Goal: Transaction & Acquisition: Purchase product/service

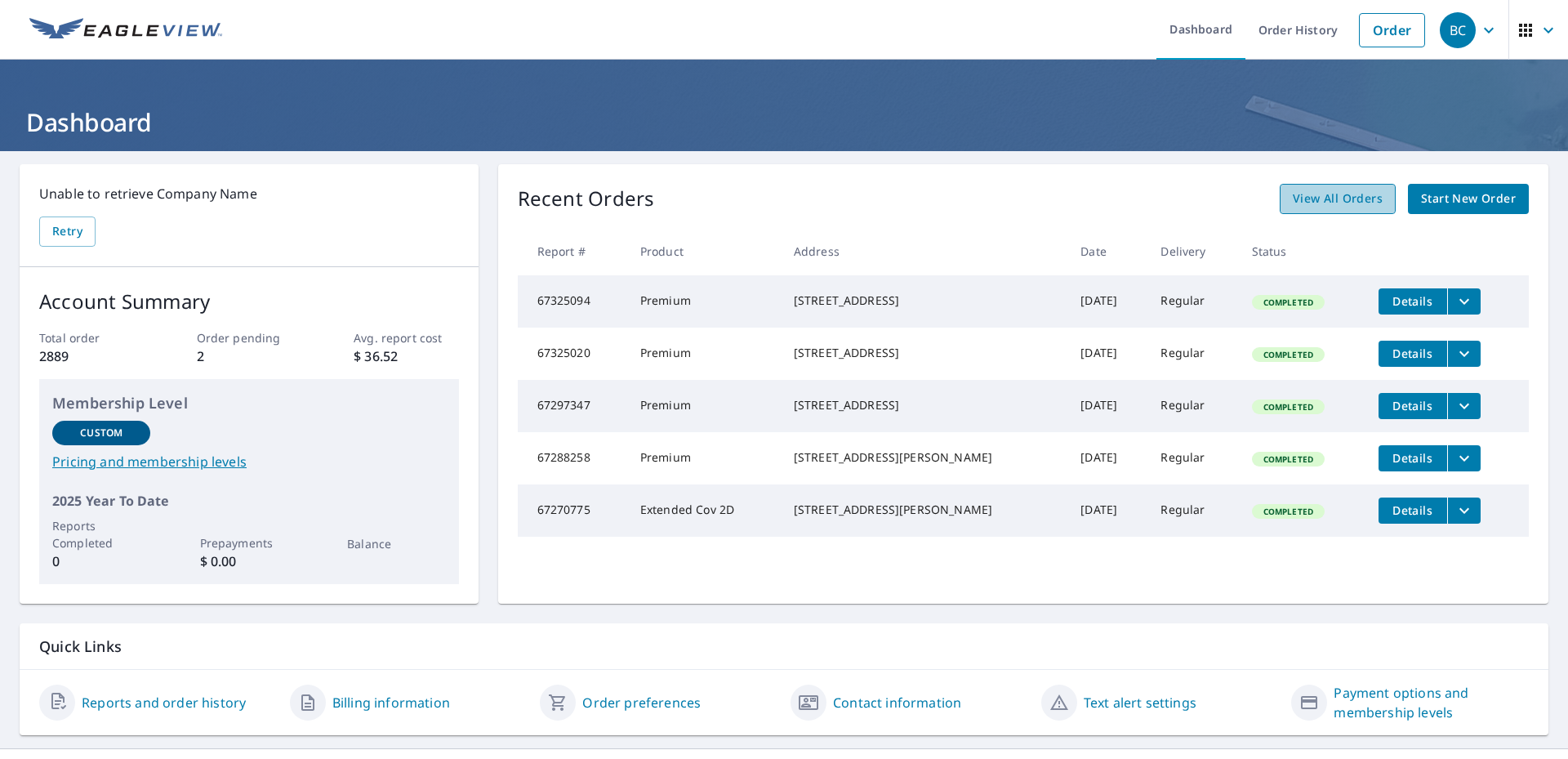
click at [1304, 197] on span "View All Orders" at bounding box center [1337, 199] width 90 height 21
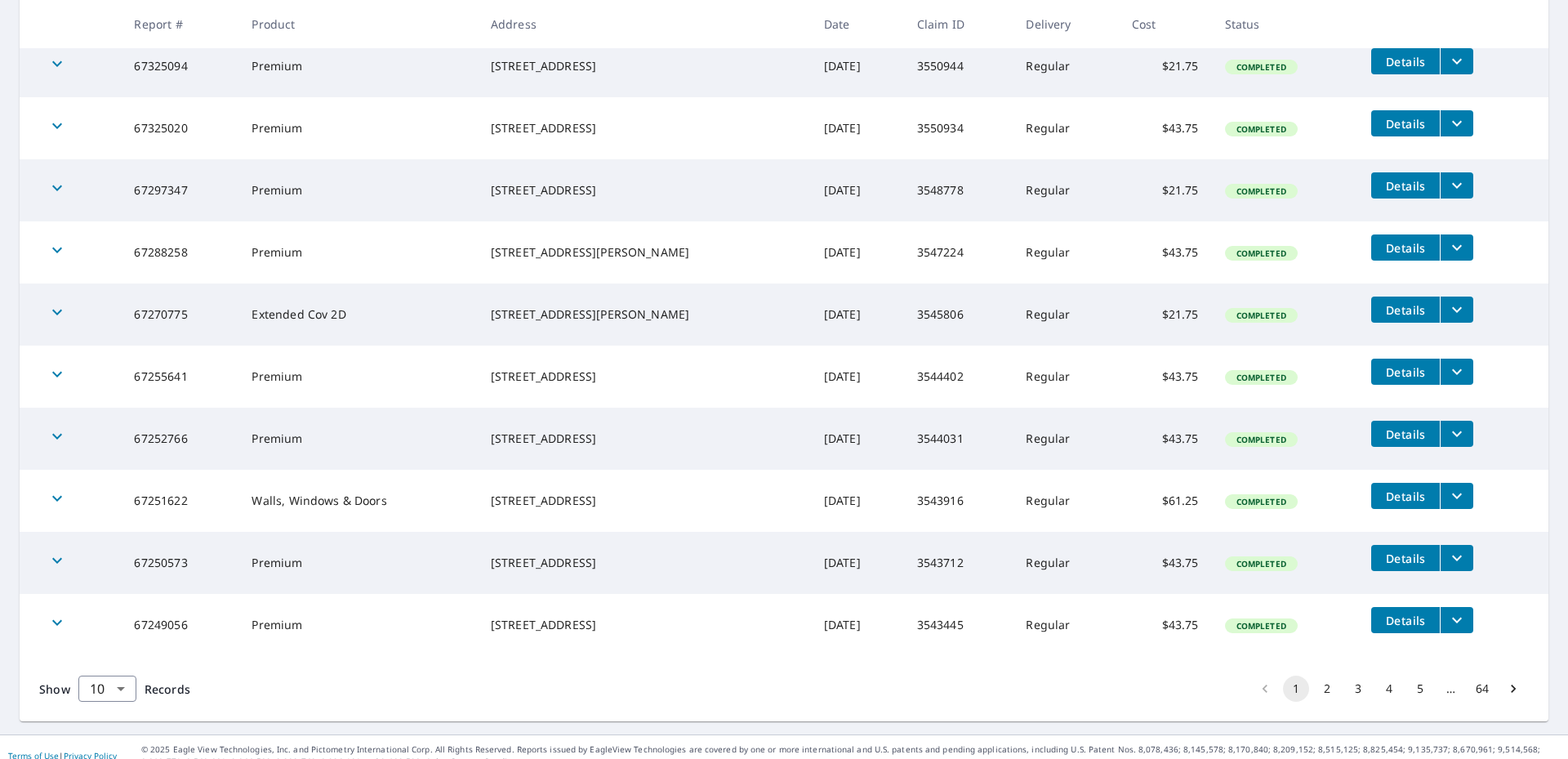
scroll to position [344, 0]
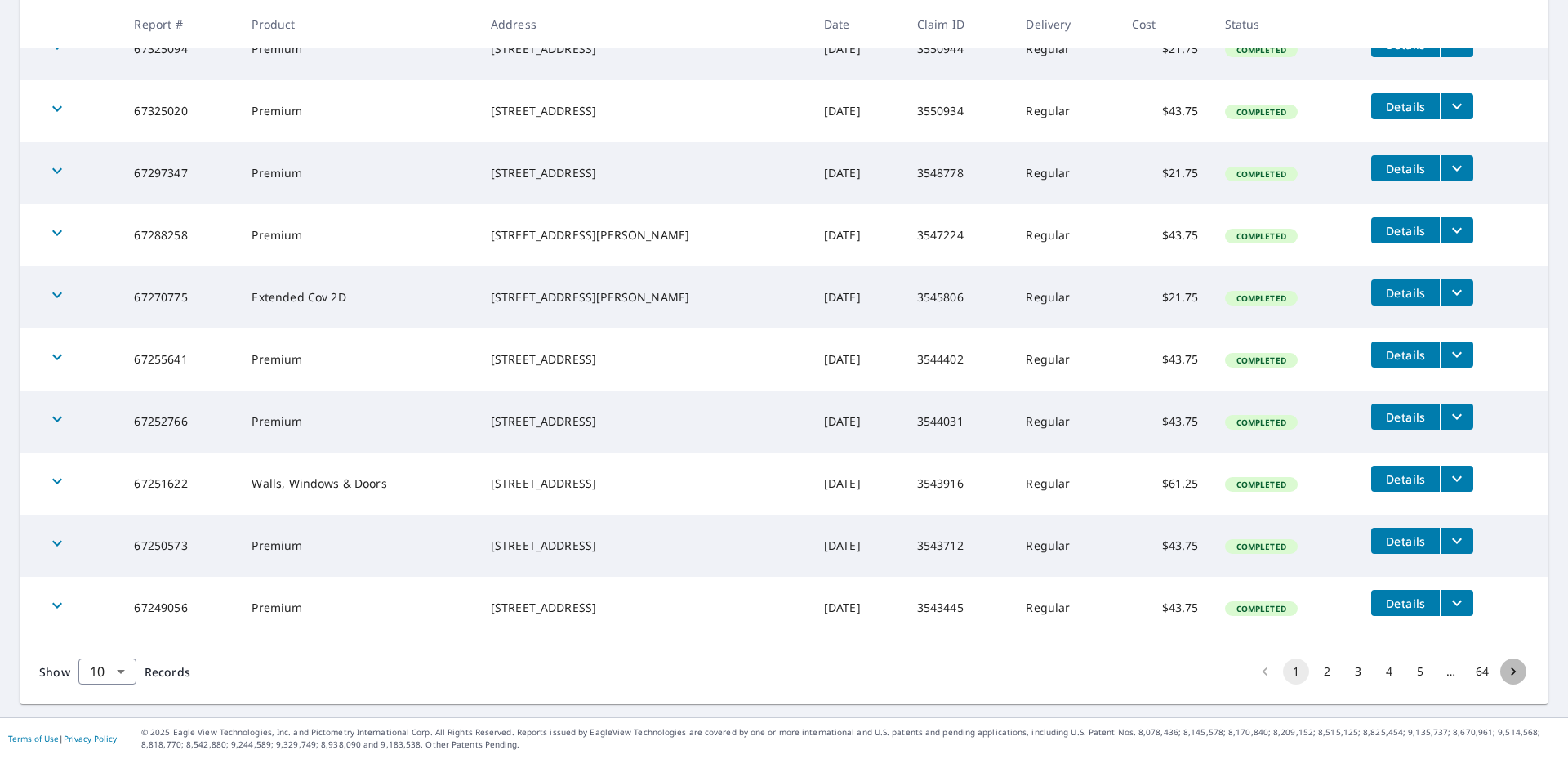
click at [1505, 669] on icon "Go to next page" at bounding box center [1513, 671] width 17 height 17
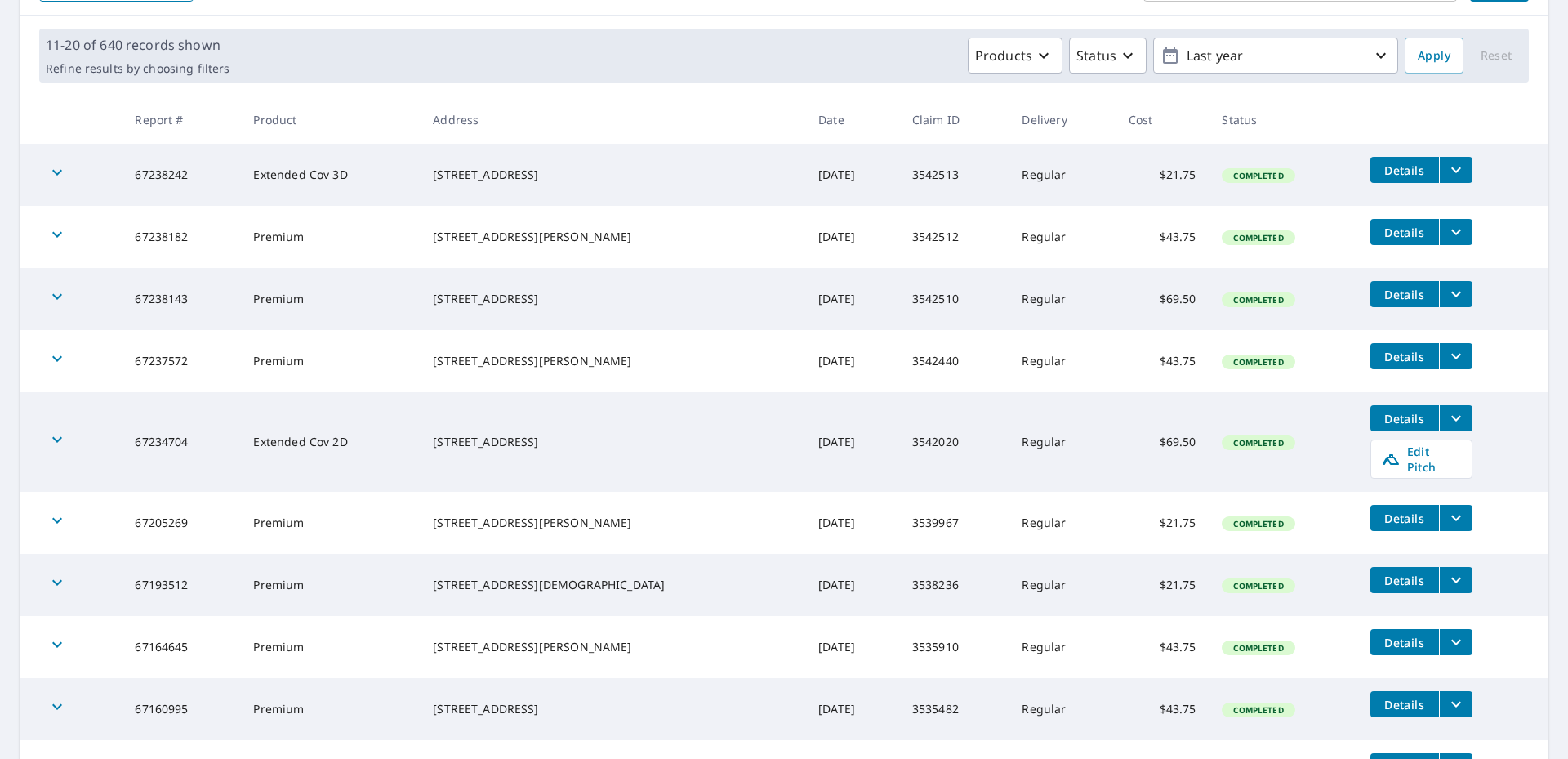
scroll to position [381, 0]
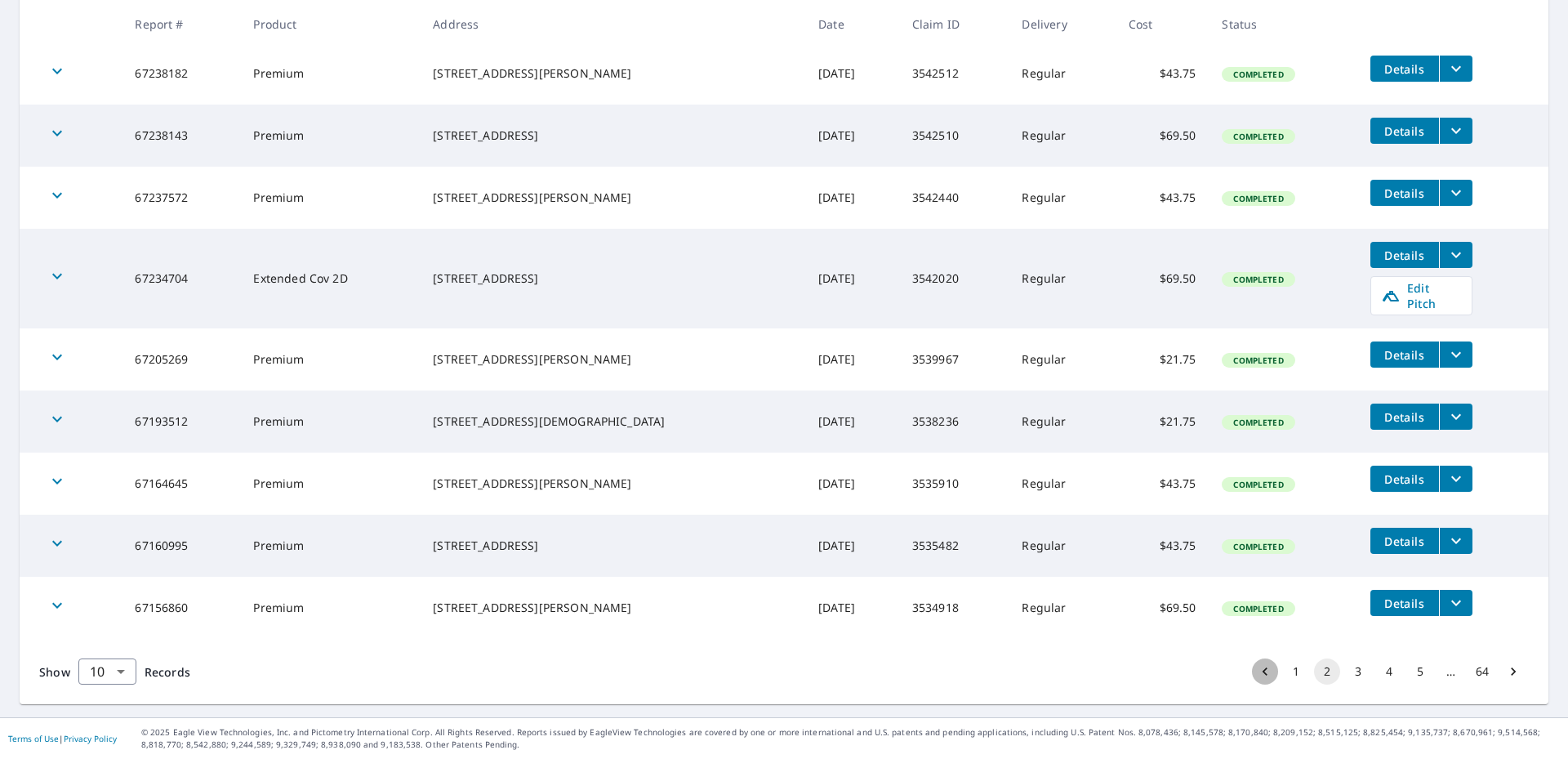
click at [1263, 672] on icon "Go to previous page" at bounding box center [1265, 671] width 5 height 8
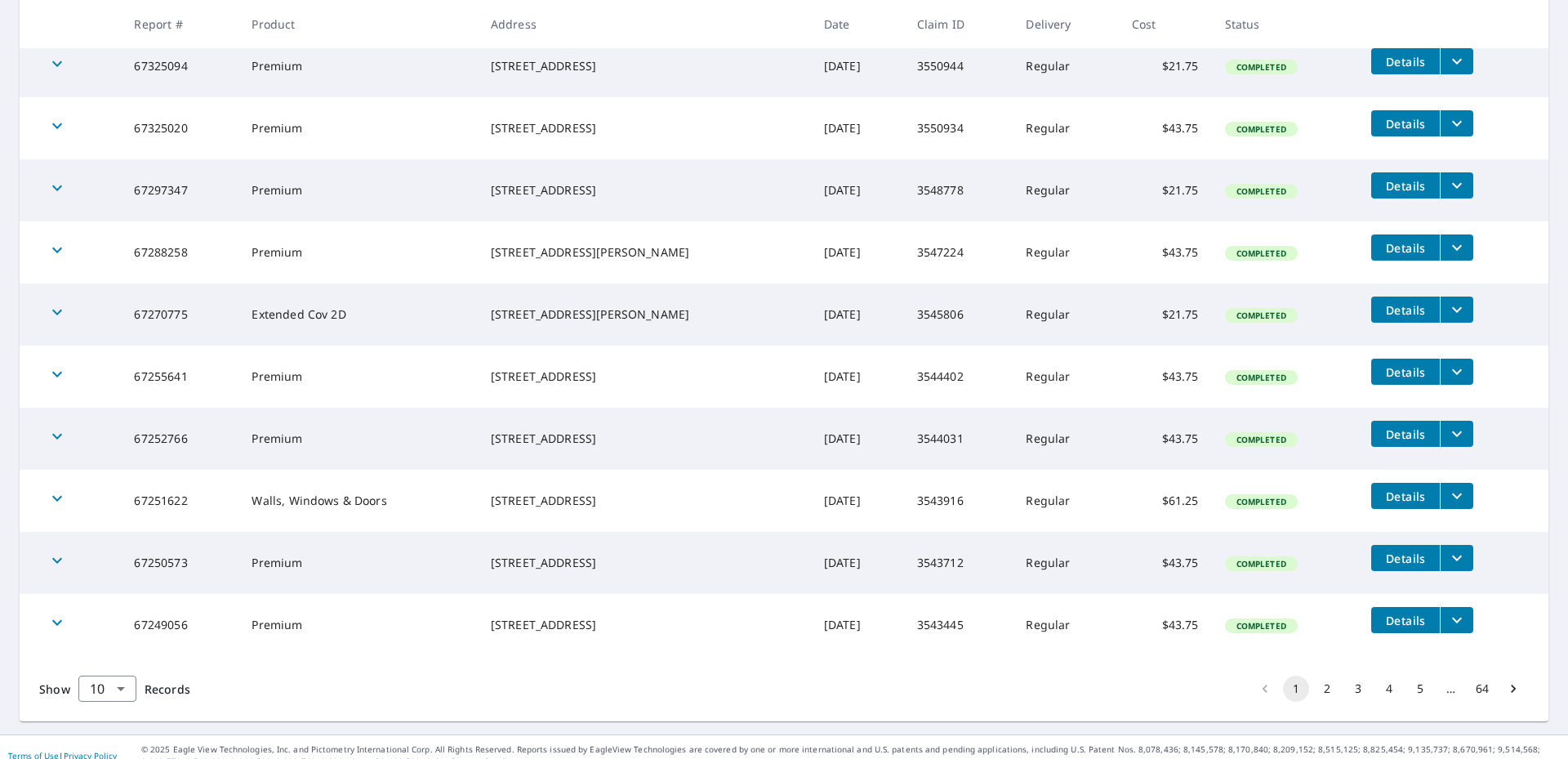
scroll to position [344, 0]
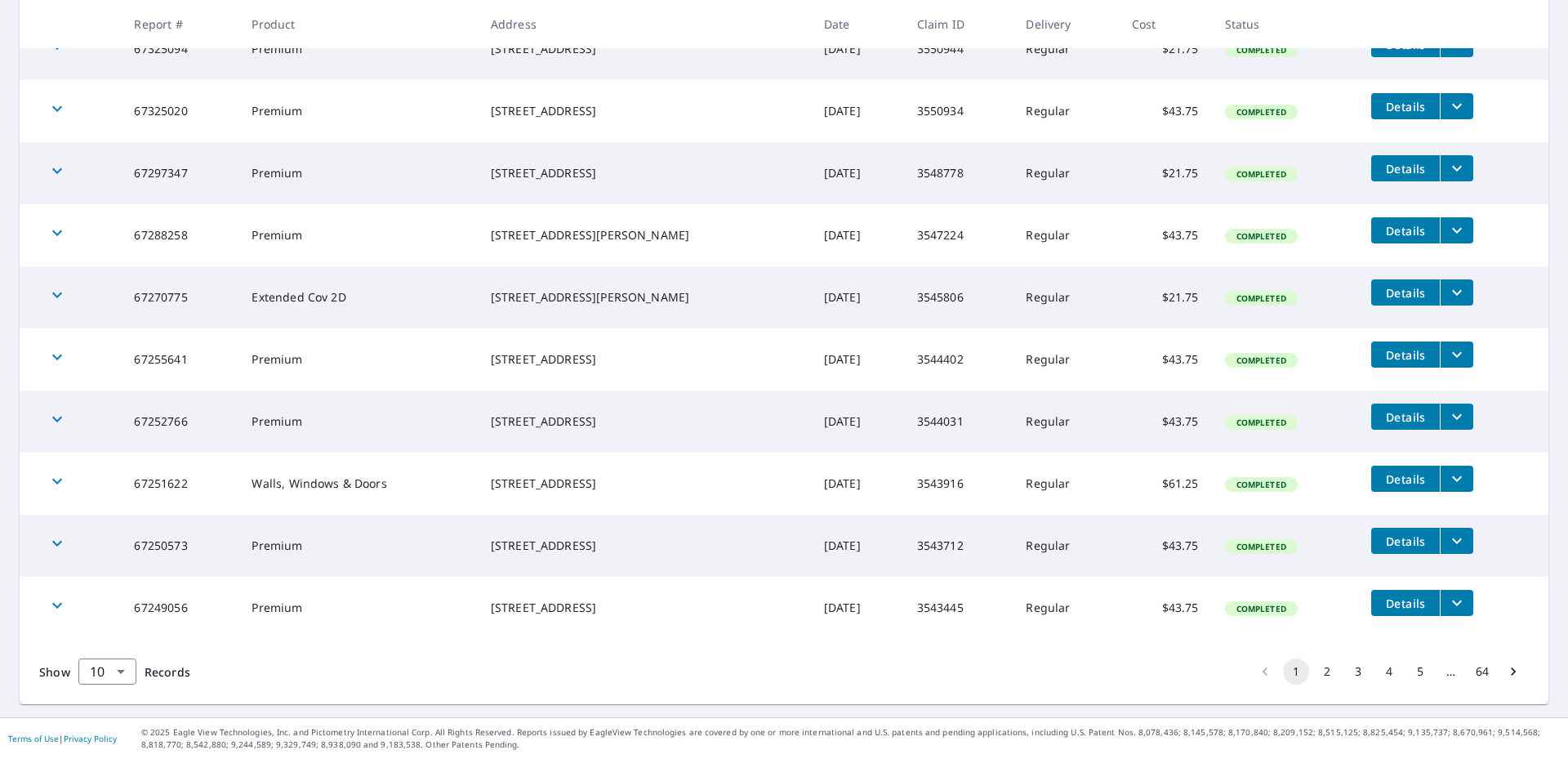
click at [1345, 675] on button "3" at bounding box center [1358, 671] width 26 height 26
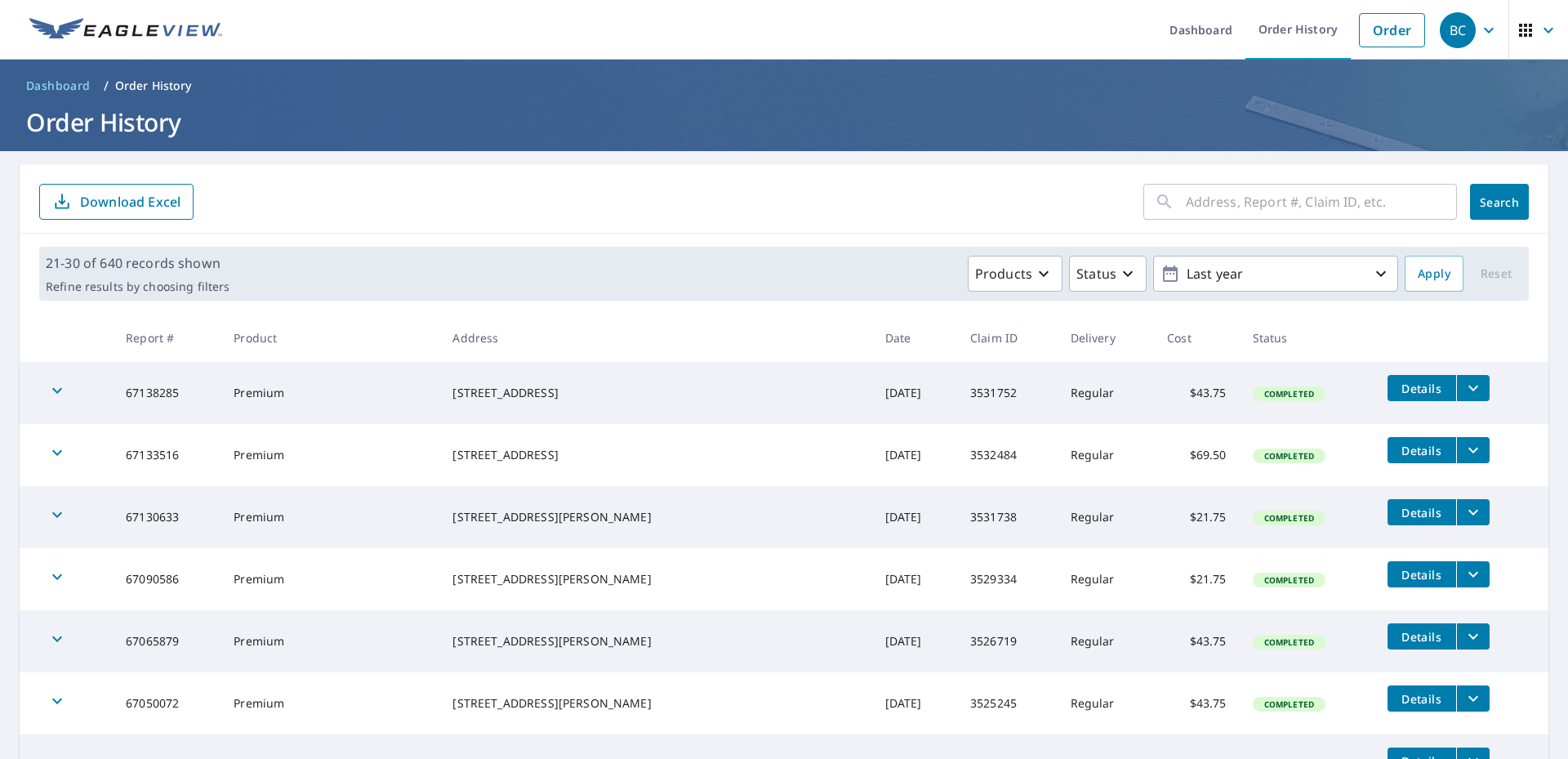
click at [1163, 199] on div "​" at bounding box center [1299, 202] width 313 height 36
type input "[STREET_ADDRESS]"
click at [1495, 210] on button "Search" at bounding box center [1500, 202] width 59 height 36
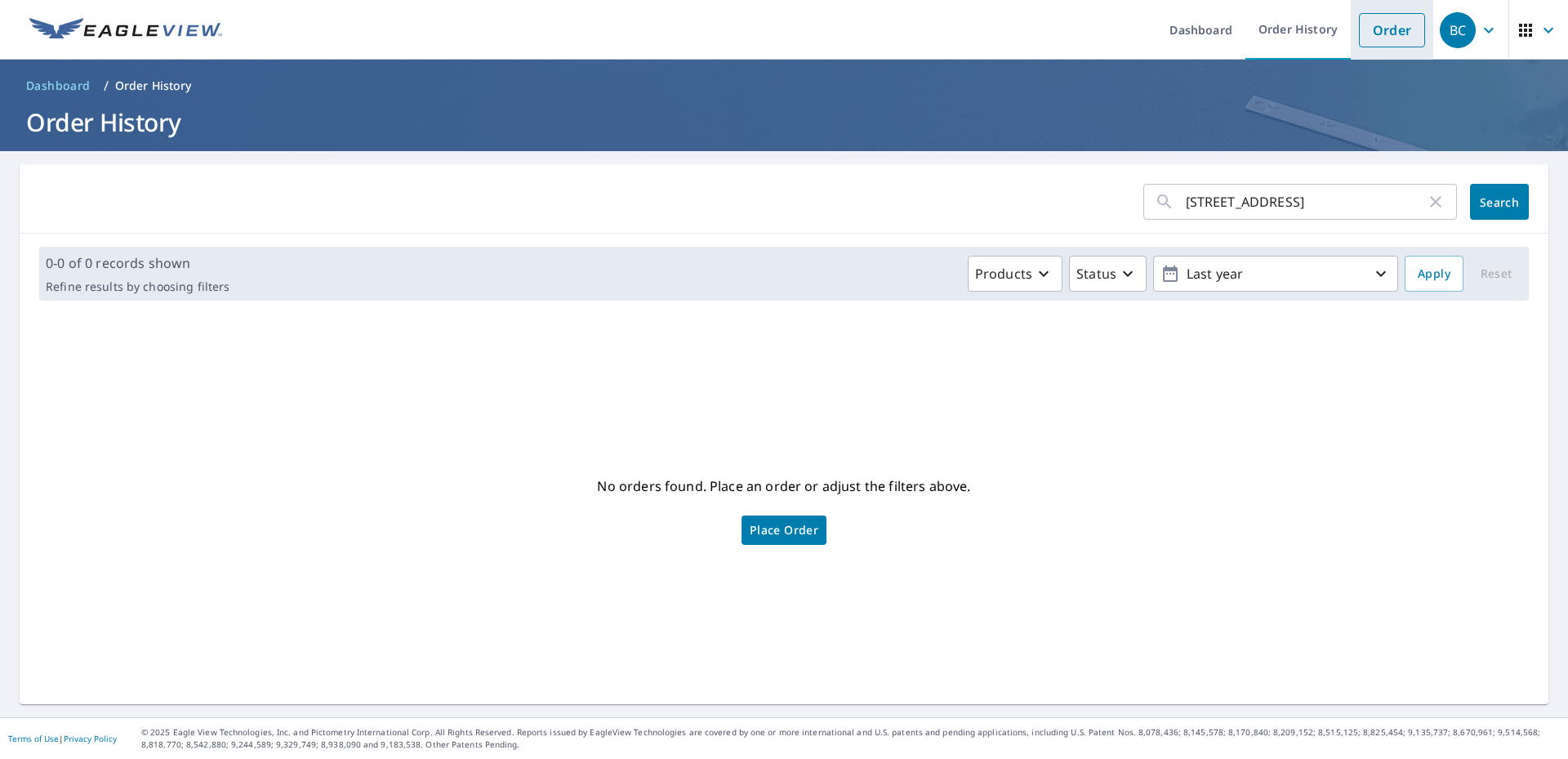
click at [1371, 29] on link "Order" at bounding box center [1391, 30] width 66 height 35
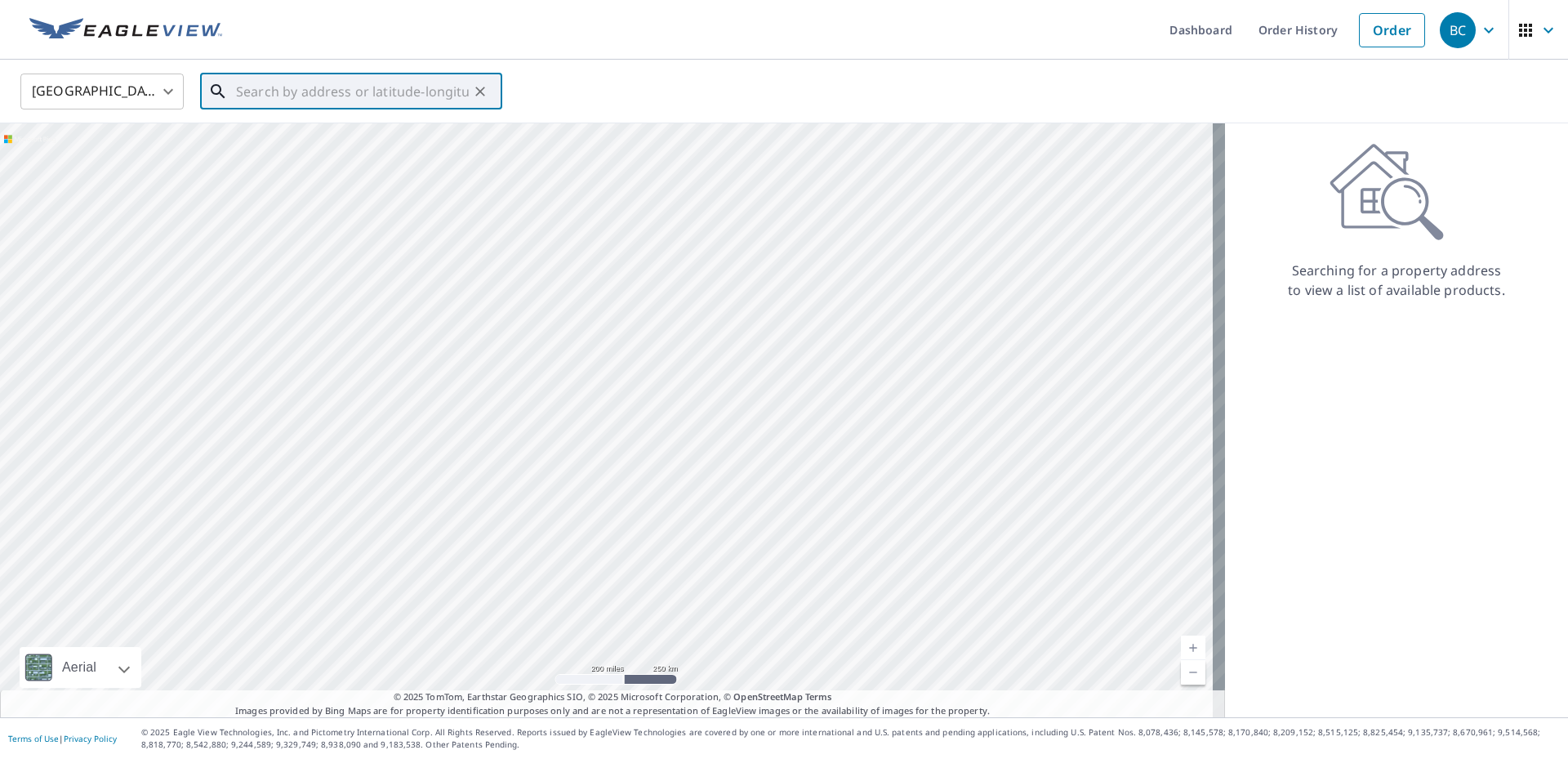
click at [241, 97] on input "text" at bounding box center [353, 91] width 233 height 45
click at [302, 150] on p "Scranton, [GEOGRAPHIC_DATA] 18508" at bounding box center [362, 156] width 257 height 17
type input "[STREET_ADDRESS]"
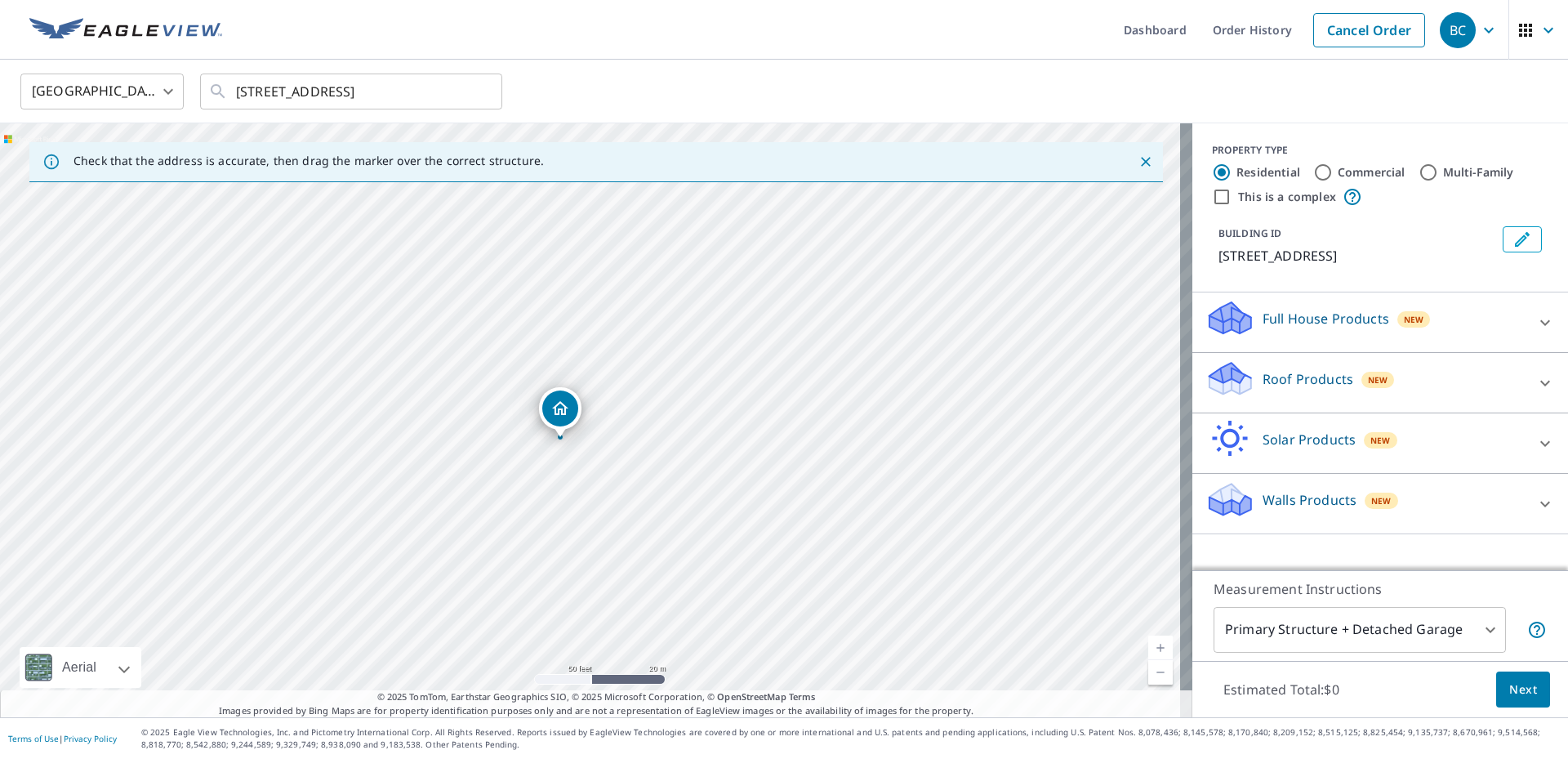
drag, startPoint x: 619, startPoint y: 257, endPoint x: 597, endPoint y: 461, distance: 205.2
click at [597, 461] on div "[STREET_ADDRESS]" at bounding box center [596, 420] width 1193 height 594
click at [1535, 380] on icon at bounding box center [1545, 383] width 20 height 20
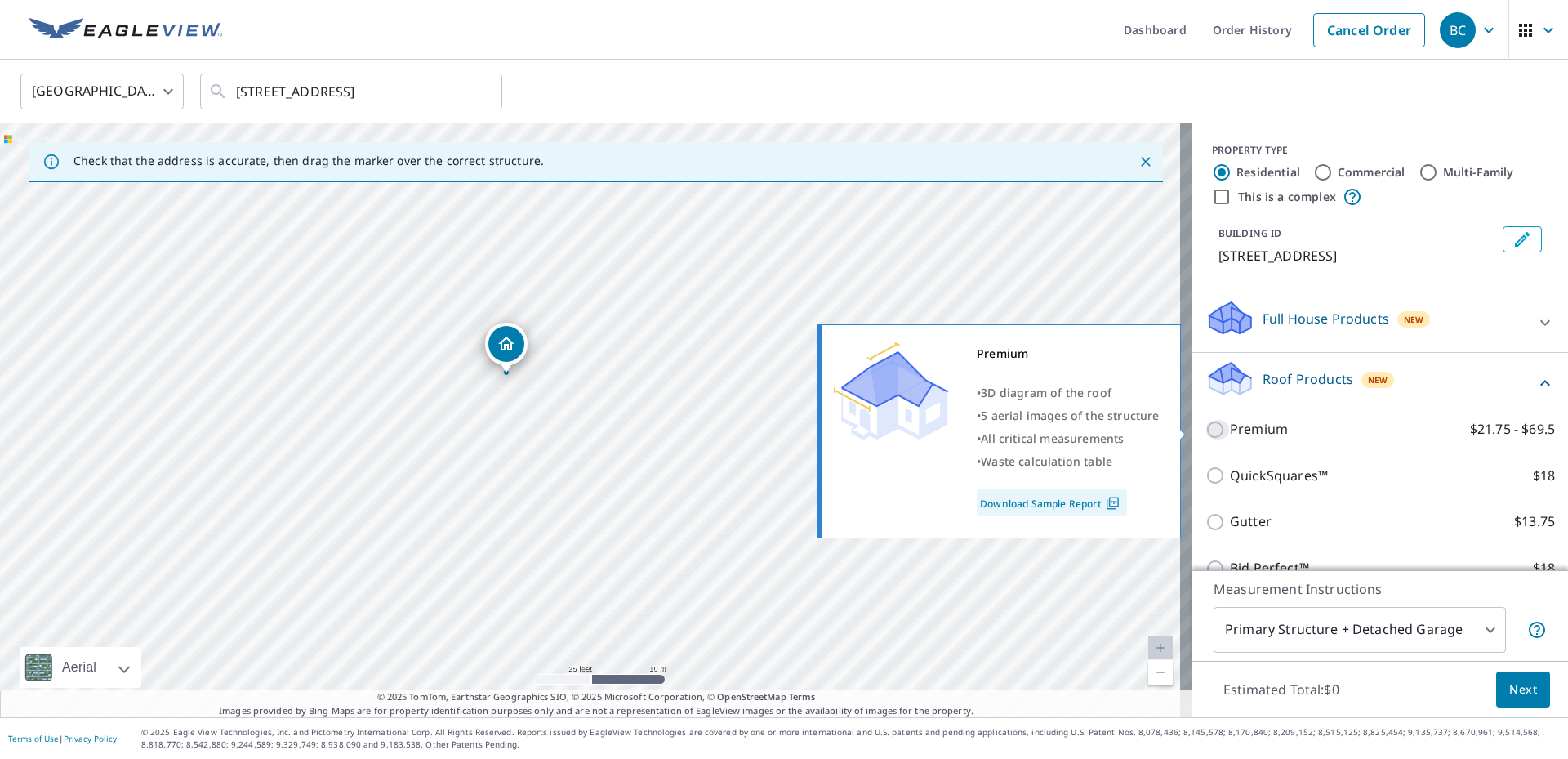
click at [1205, 426] on input "Premium $21.75 - $69.5" at bounding box center [1217, 430] width 25 height 20
checkbox input "true"
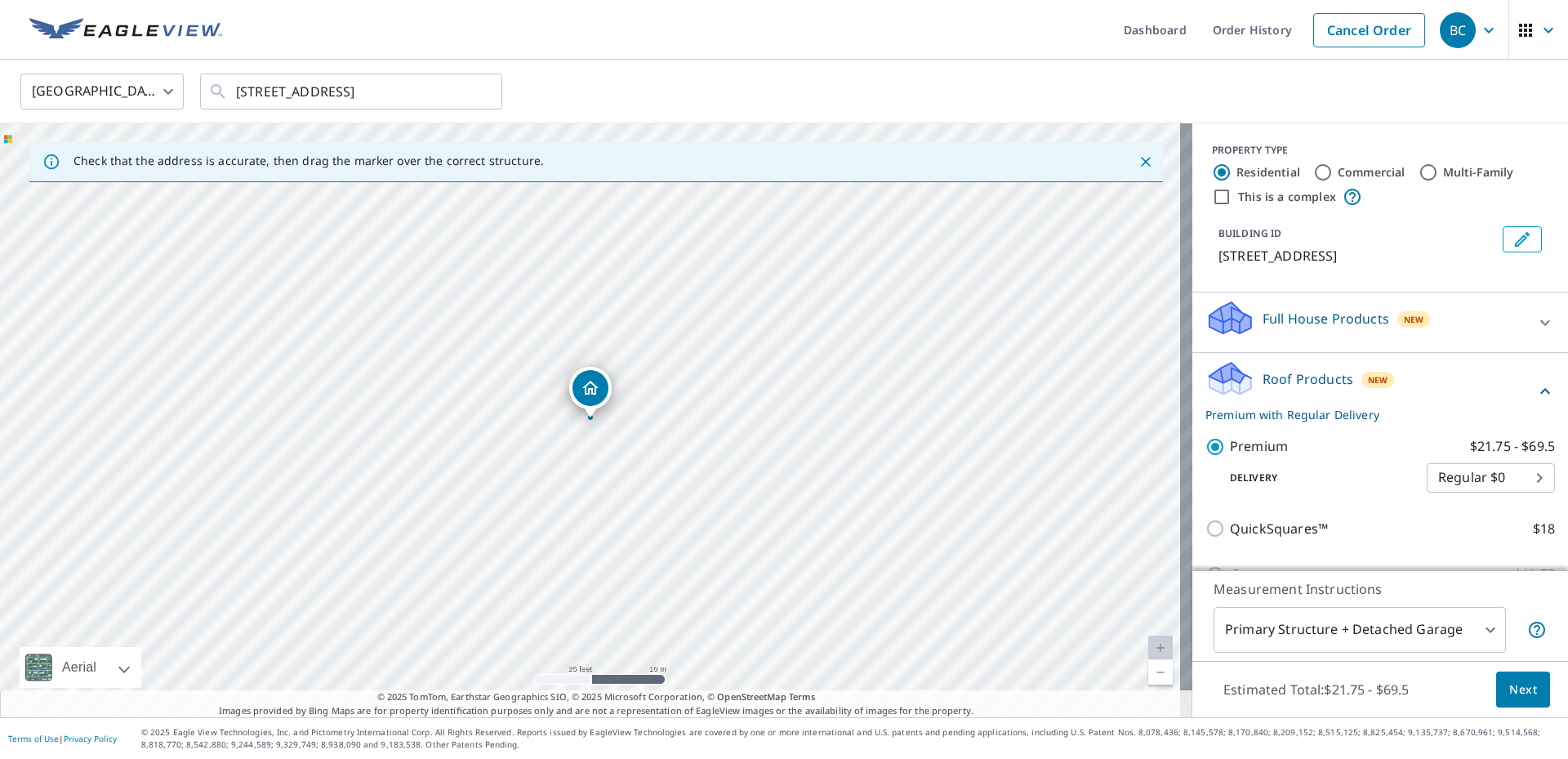
click at [1509, 690] on span "Next" at bounding box center [1523, 690] width 28 height 21
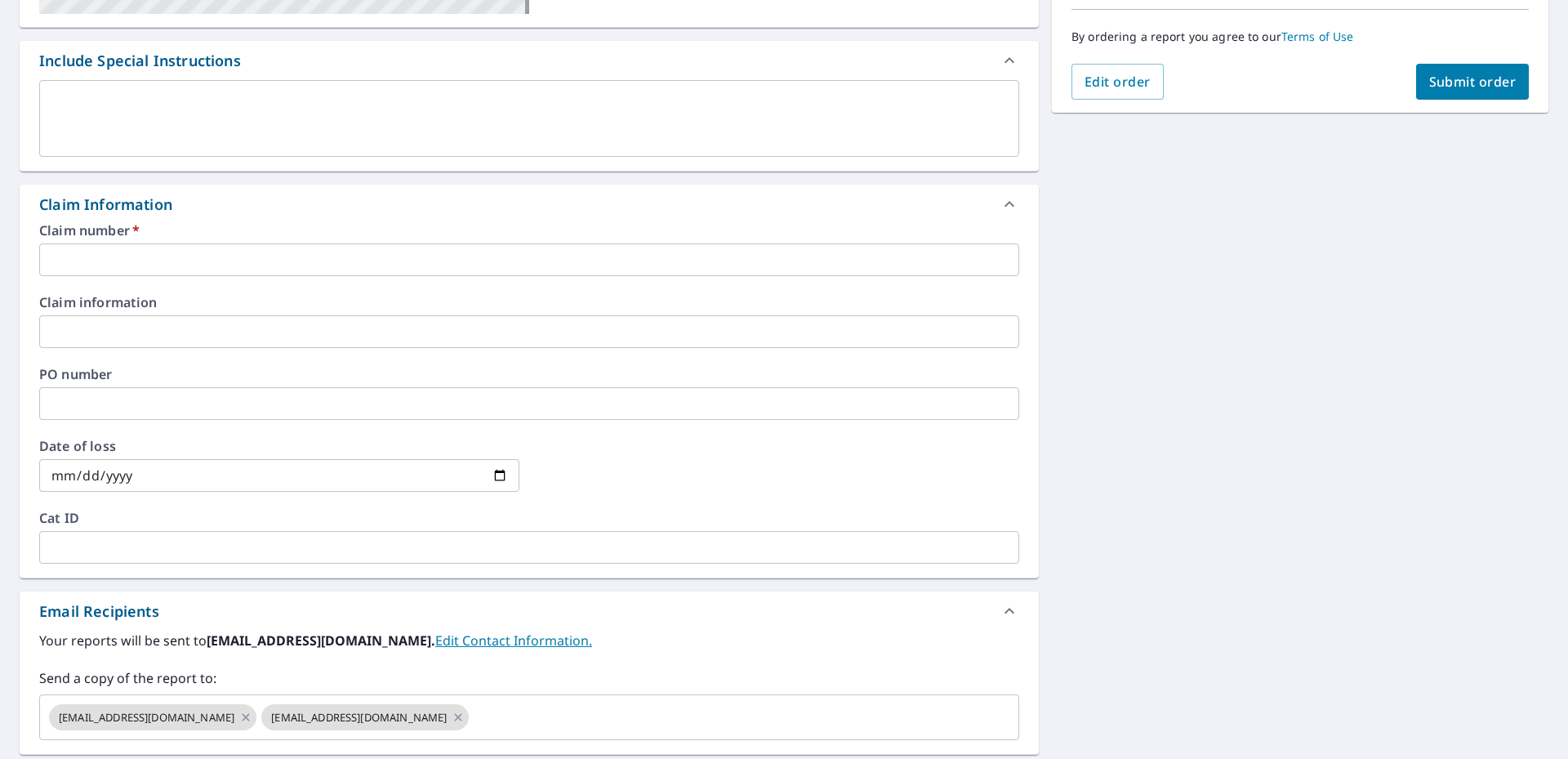
scroll to position [490, 0]
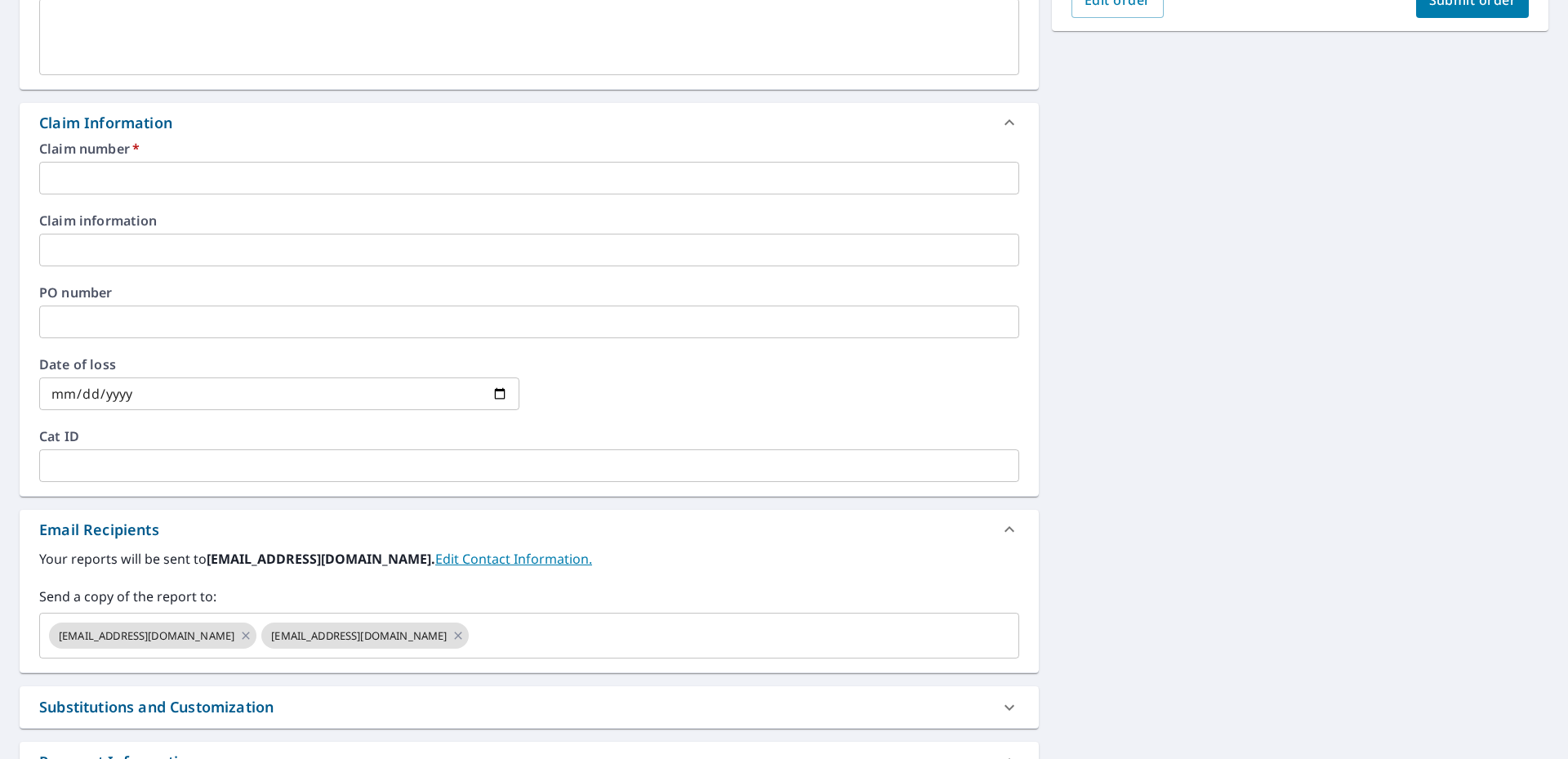
click at [97, 180] on input "text" at bounding box center [530, 178] width 980 height 33
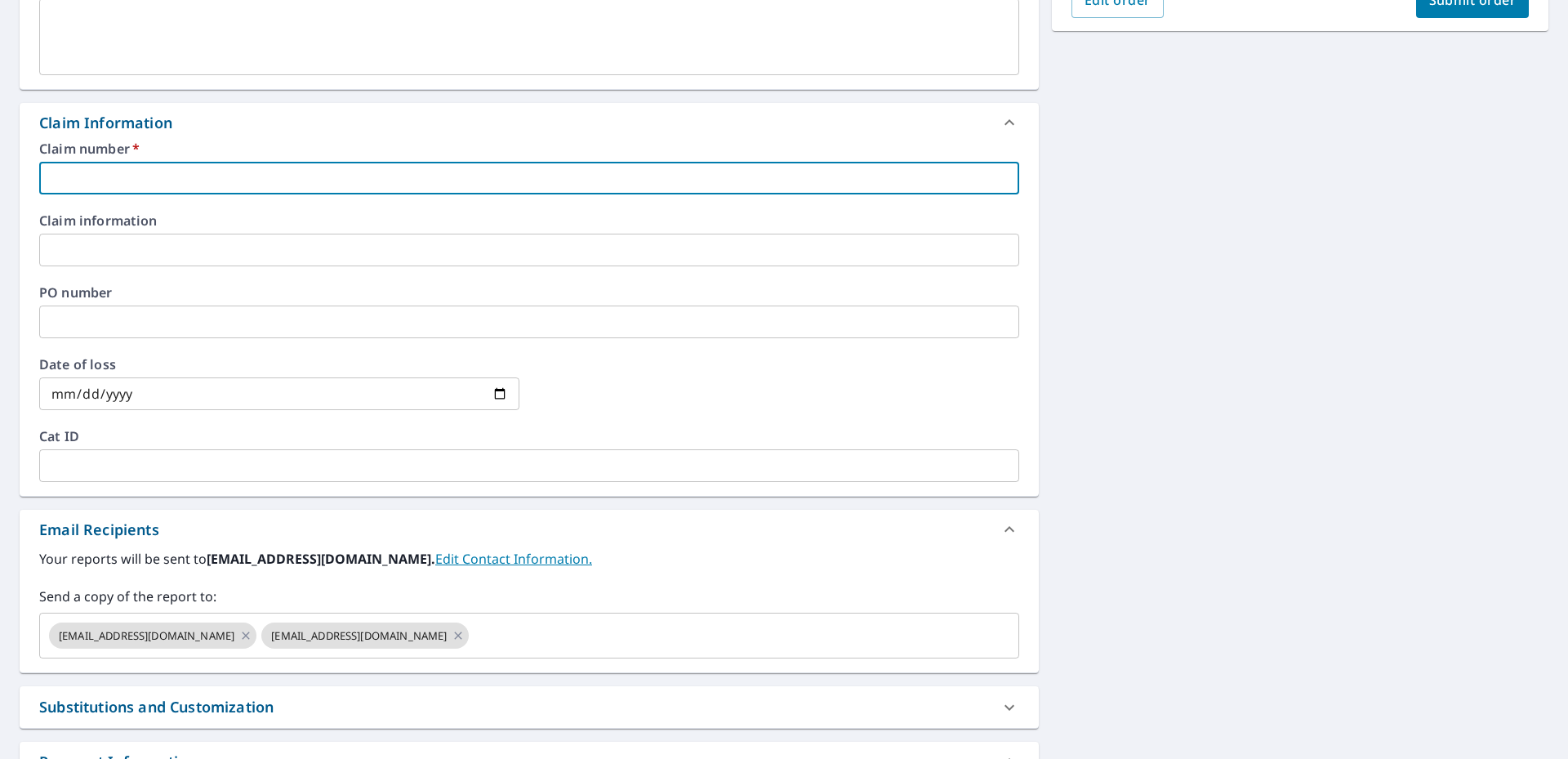
type input "3"
checkbox input "true"
type input "35"
checkbox input "true"
type input "355"
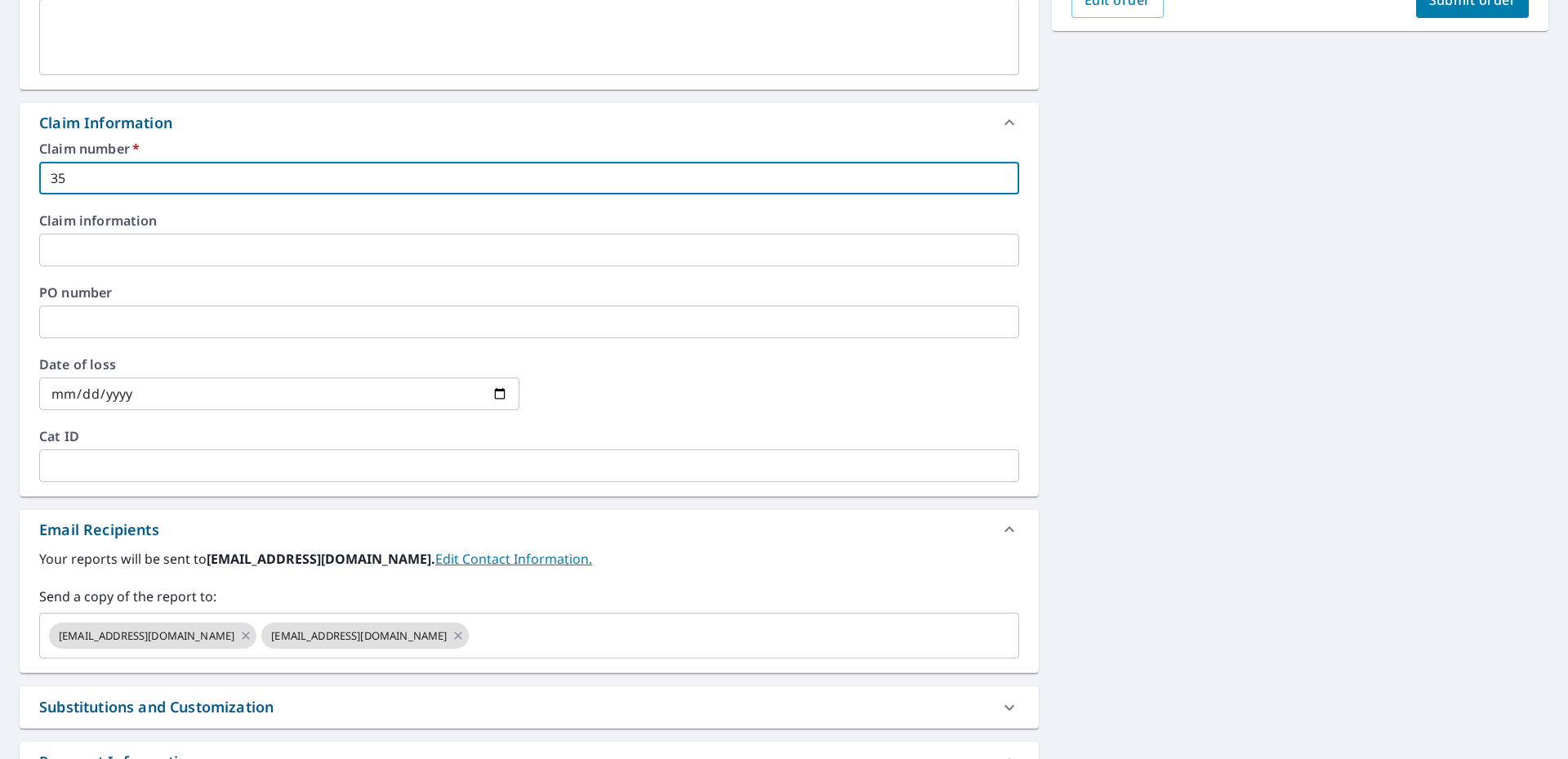
checkbox input "true"
type input "3551"
checkbox input "true"
type input "35519"
checkbox input "true"
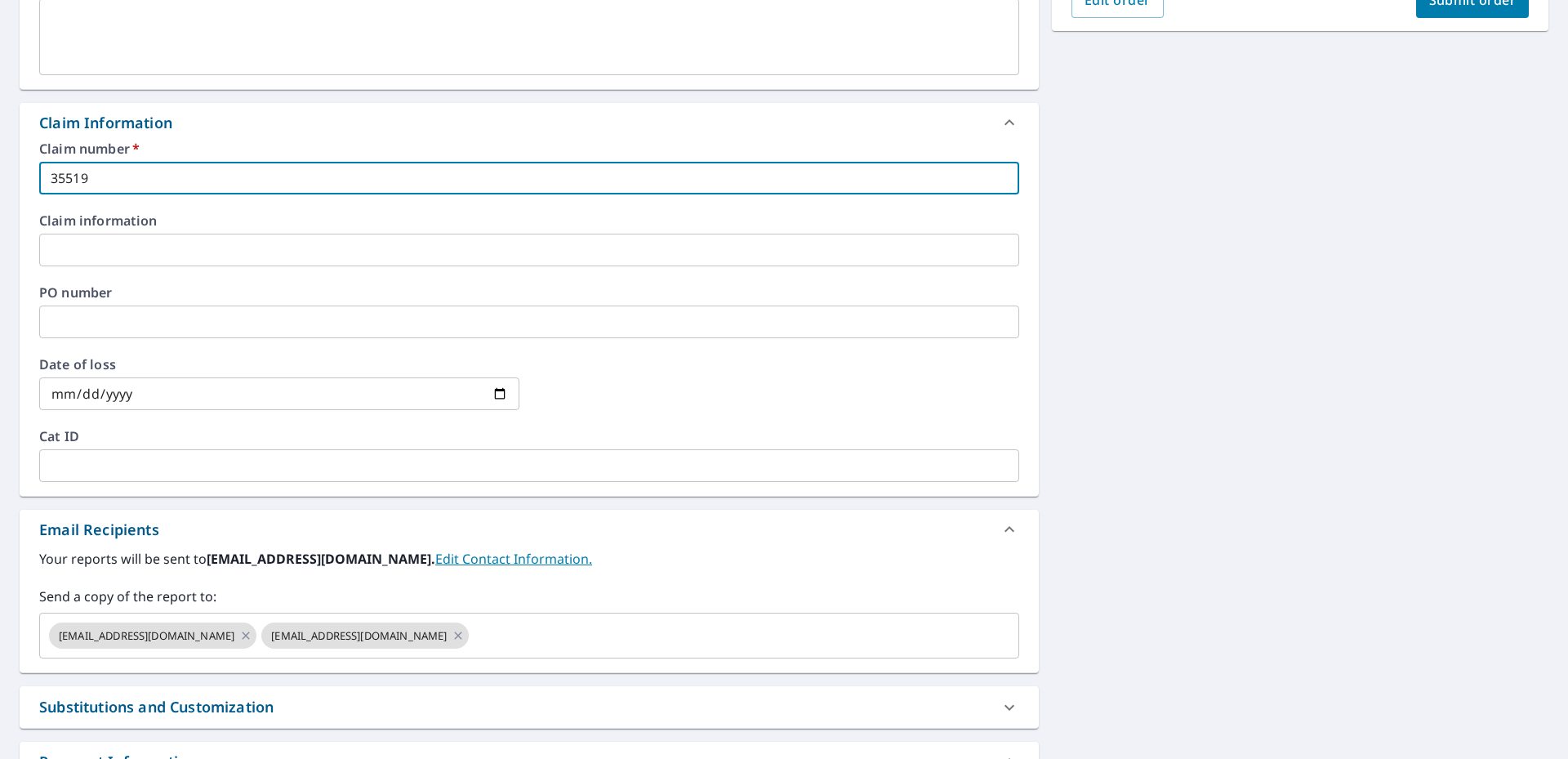
type input "355197"
checkbox input "true"
type input "3551975"
checkbox input "true"
type input "3551975"
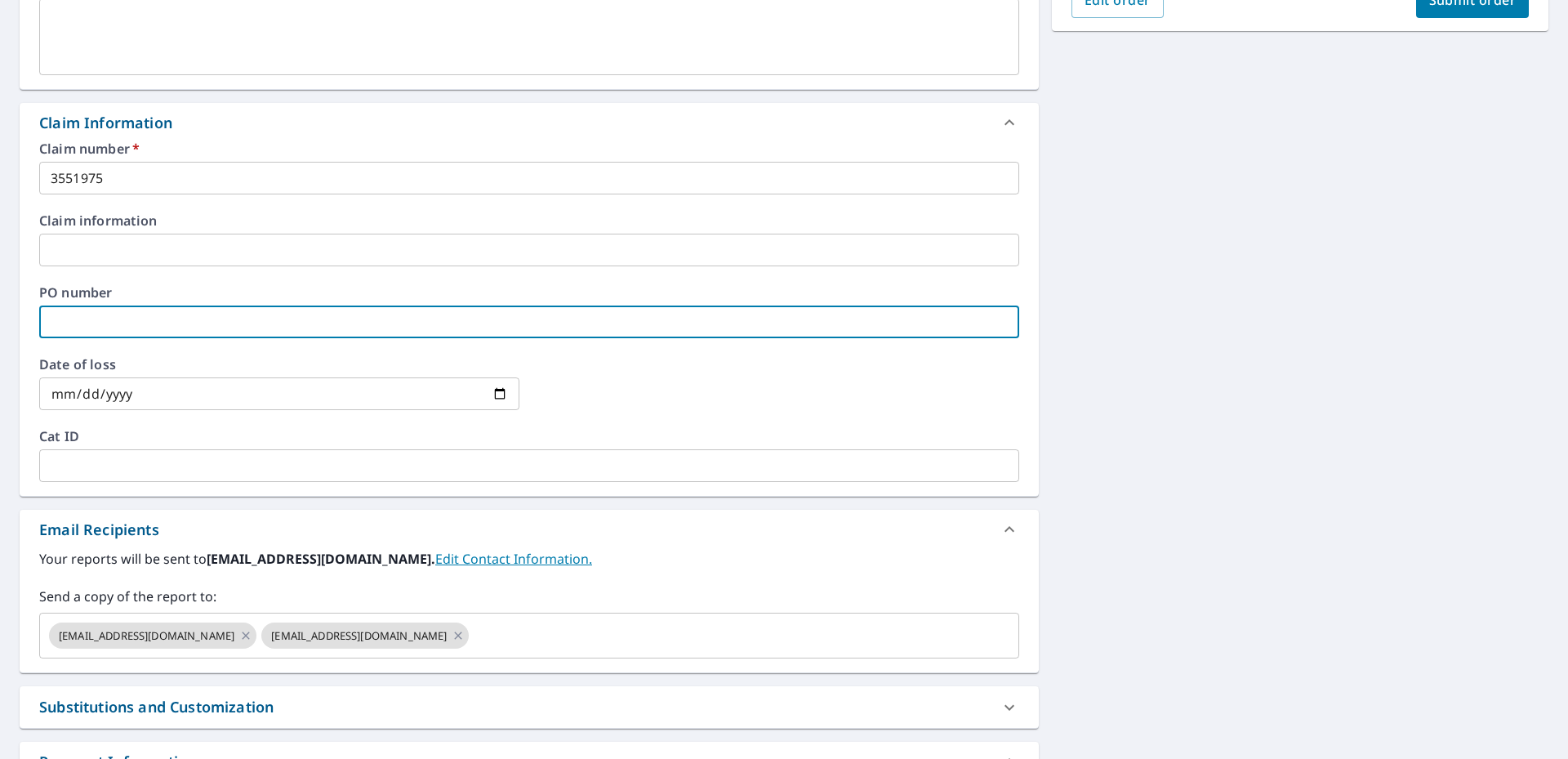
click at [89, 322] on input "text" at bounding box center [530, 321] width 980 height 33
type input "3"
checkbox input "true"
type input "35"
checkbox input "true"
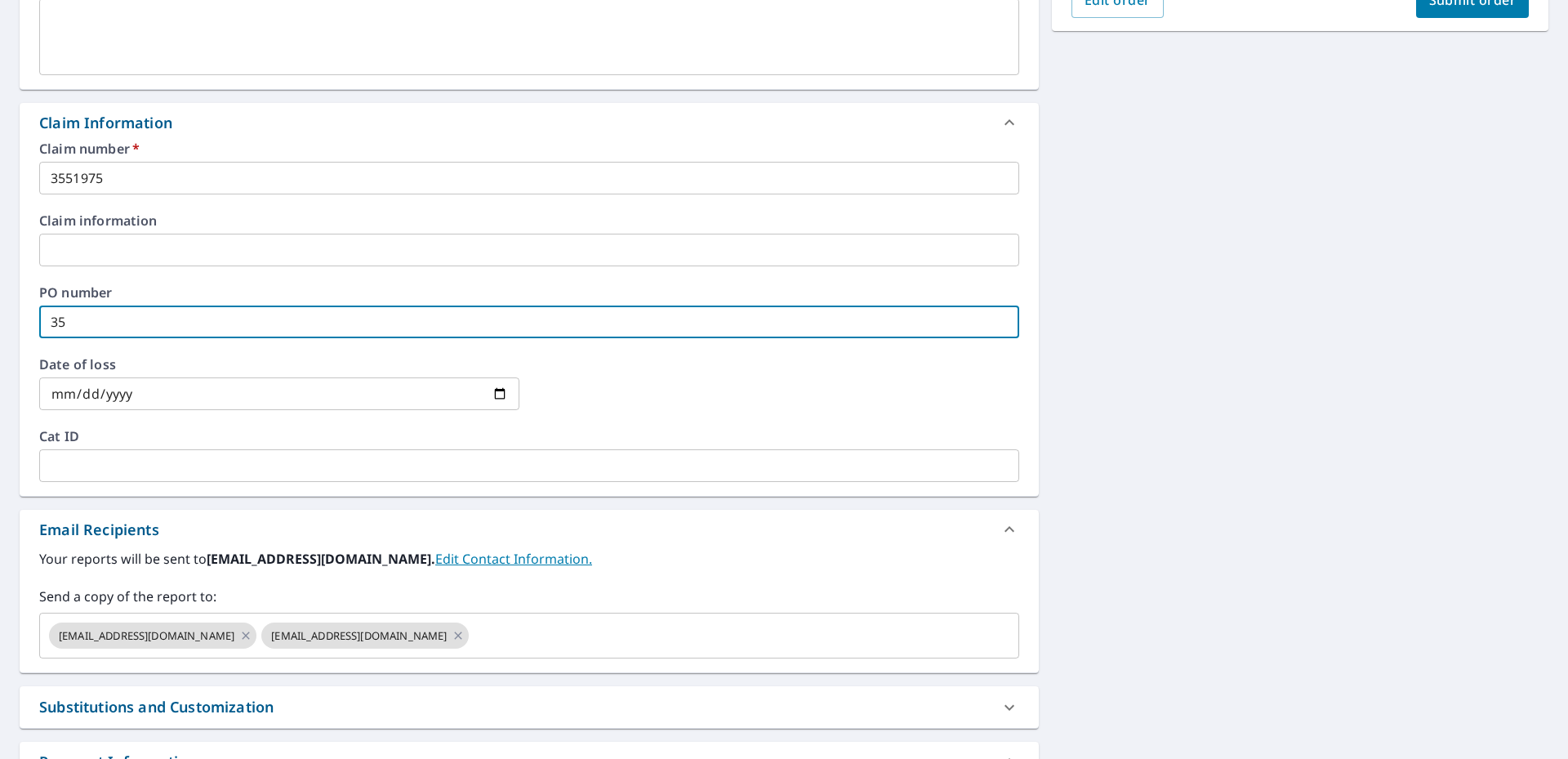
type input "355"
checkbox input "true"
type input "3551"
checkbox input "true"
type input "35519"
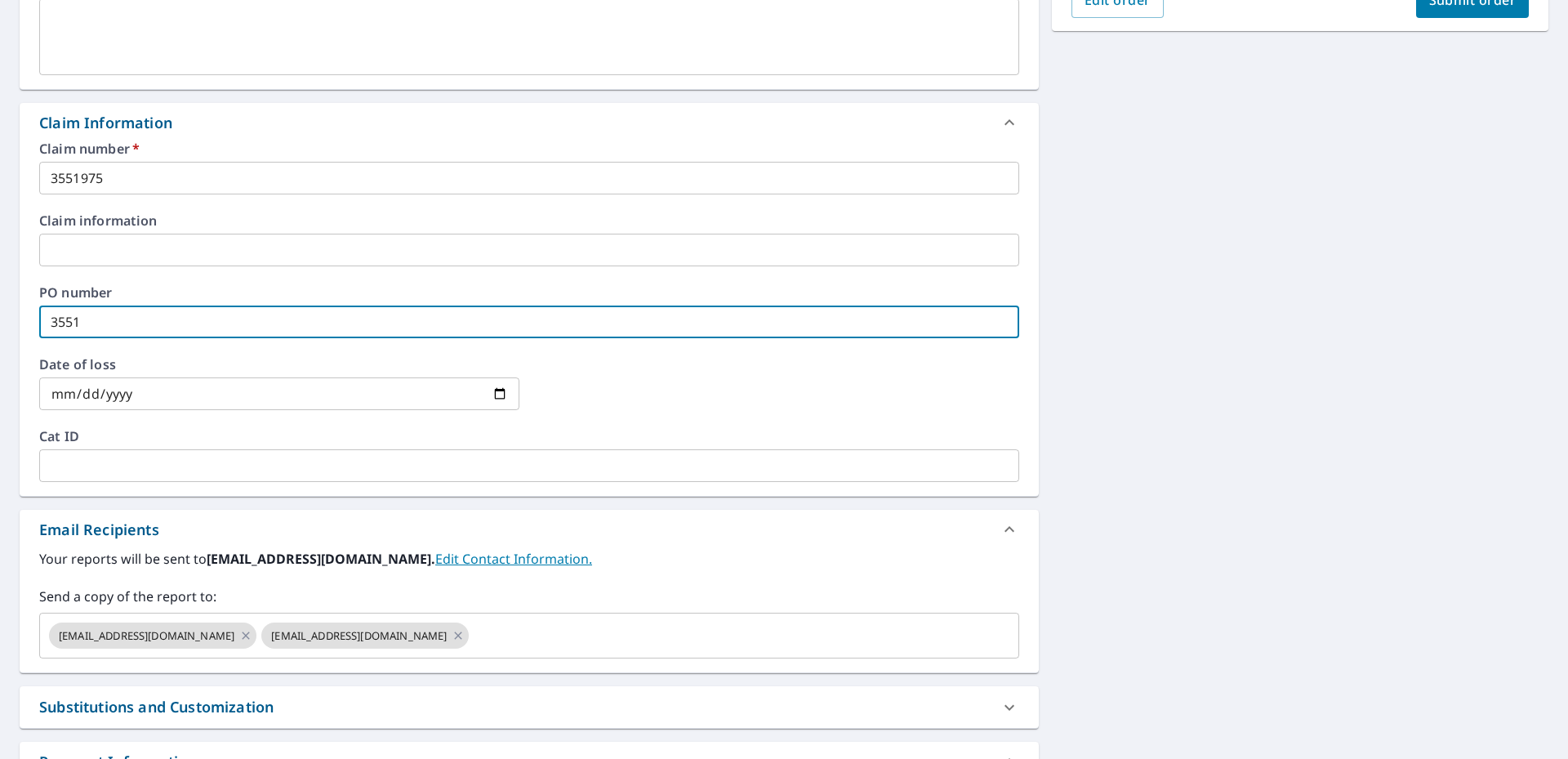
checkbox input "true"
type input "355197"
checkbox input "true"
type input "3551975"
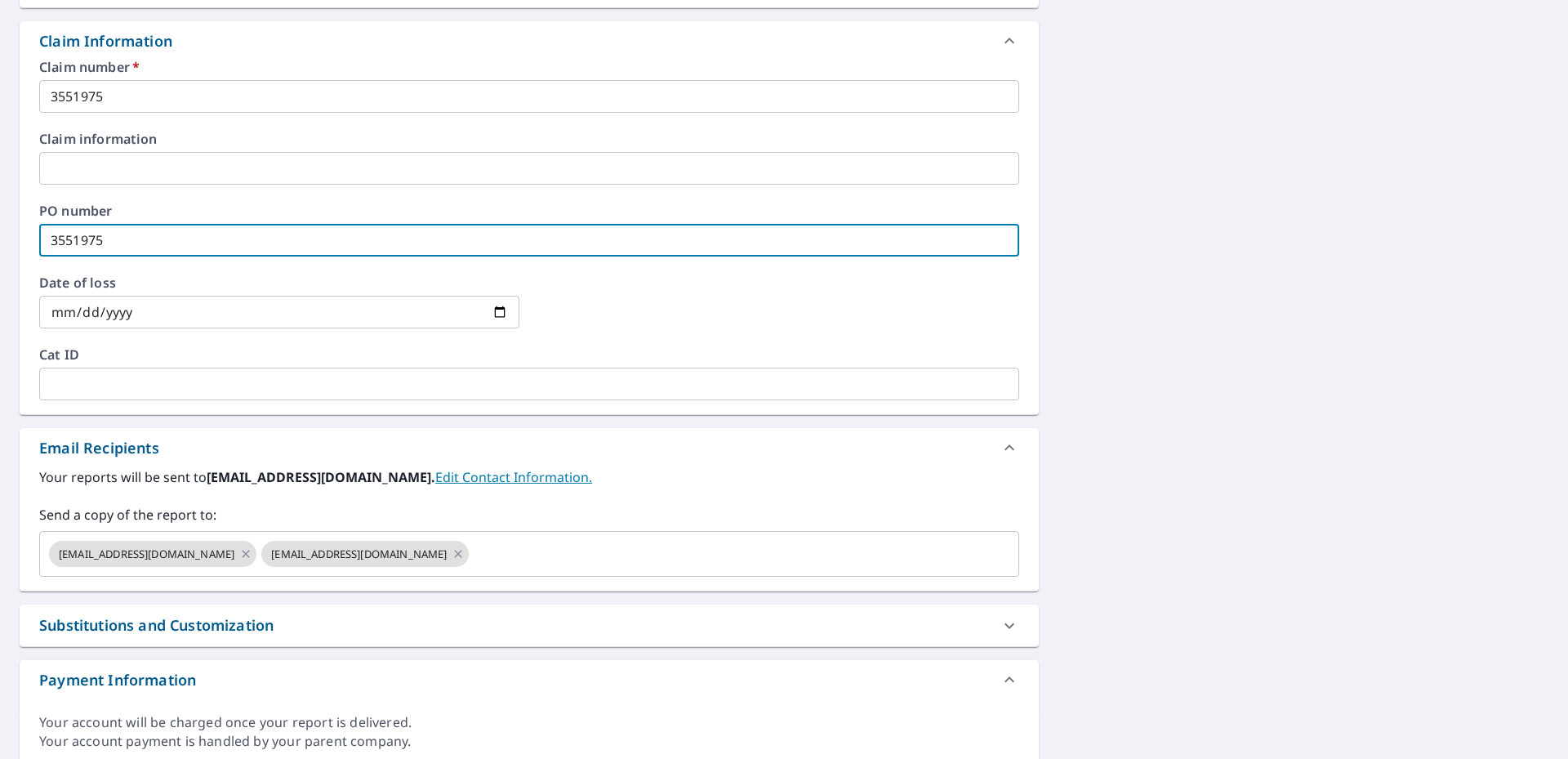
scroll to position [632, 0]
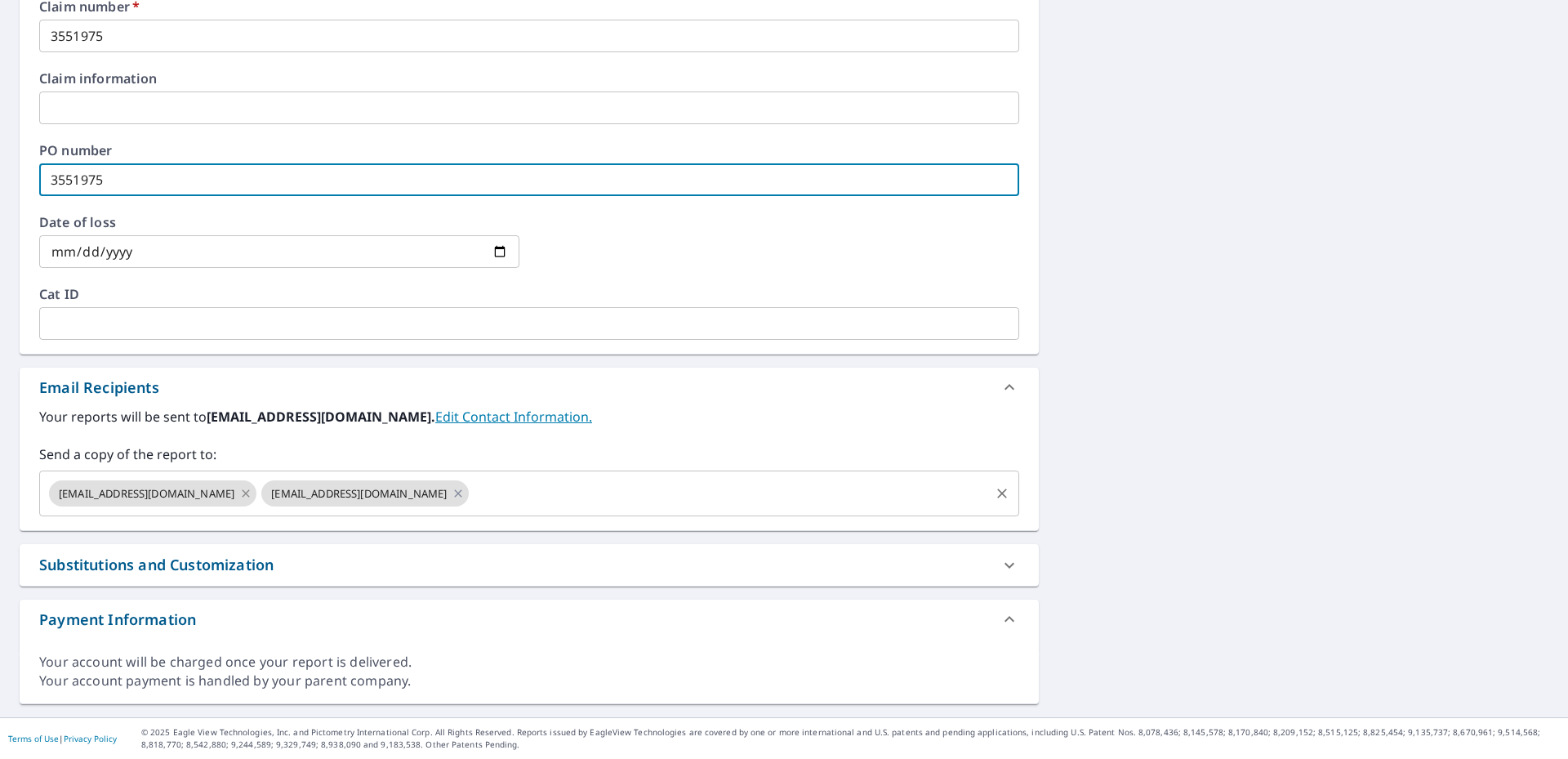
click at [239, 493] on icon at bounding box center [245, 493] width 13 height 18
checkbox input "true"
type input "3551975"
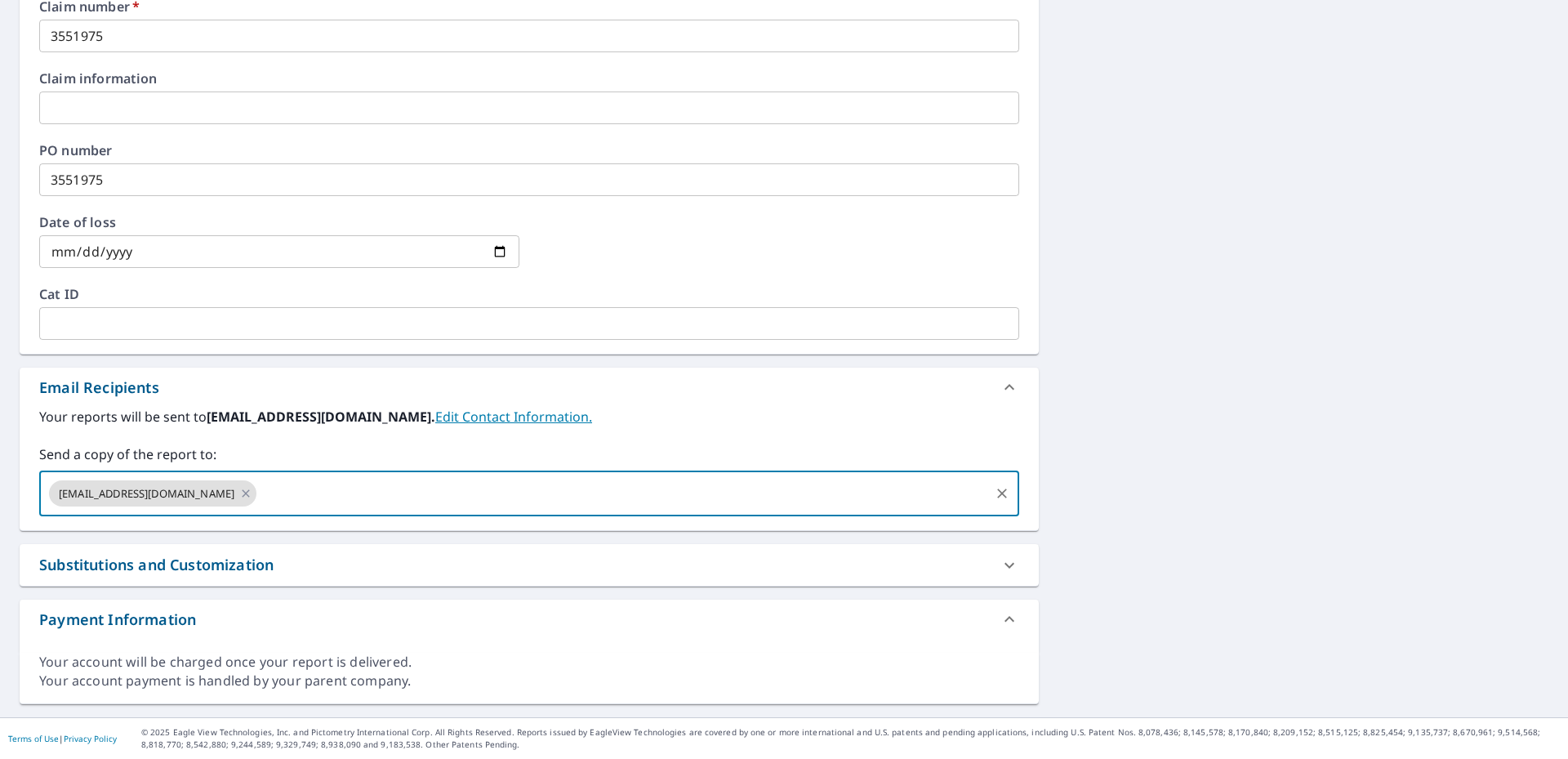
click at [259, 493] on input "text" at bounding box center [622, 492] width 728 height 31
type input "[EMAIL_ADDRESS][DOMAIN_NAME]"
checkbox input "true"
type input "[EMAIL_ADDRESS][DOMAIN_NAME]"
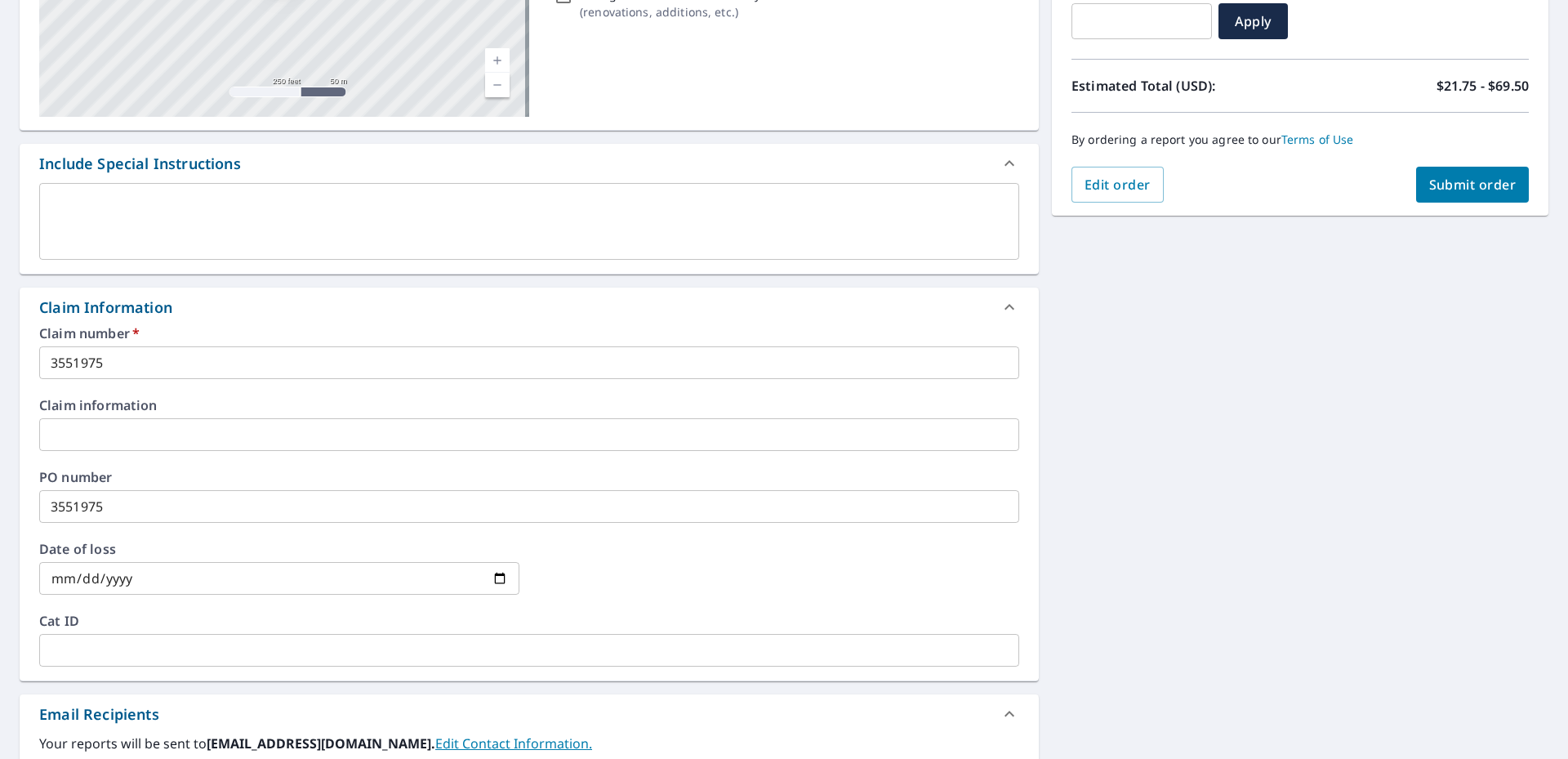
scroll to position [0, 0]
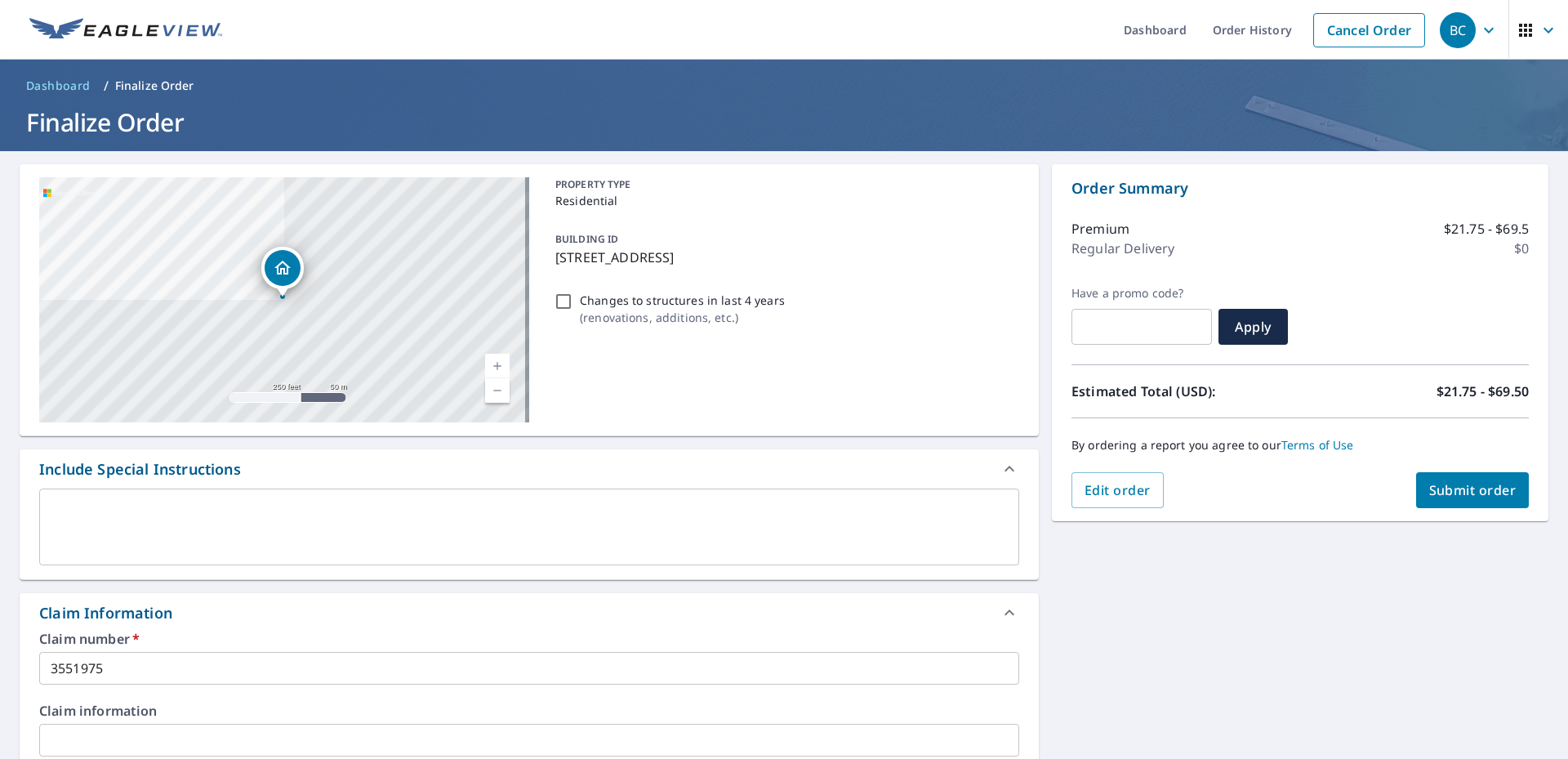
click at [1454, 490] on span "Submit order" at bounding box center [1472, 490] width 87 height 18
checkbox input "true"
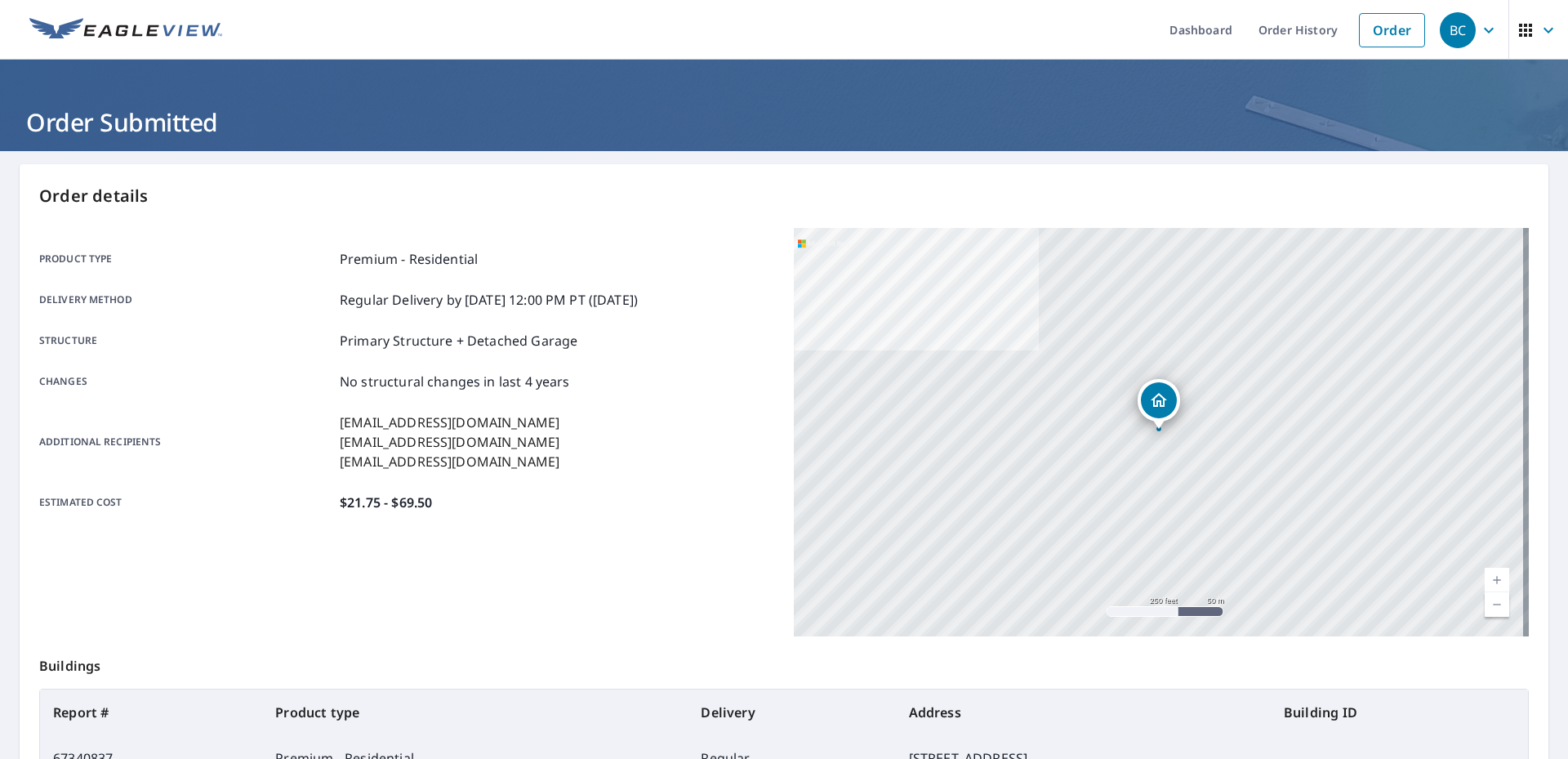
scroll to position [203, 0]
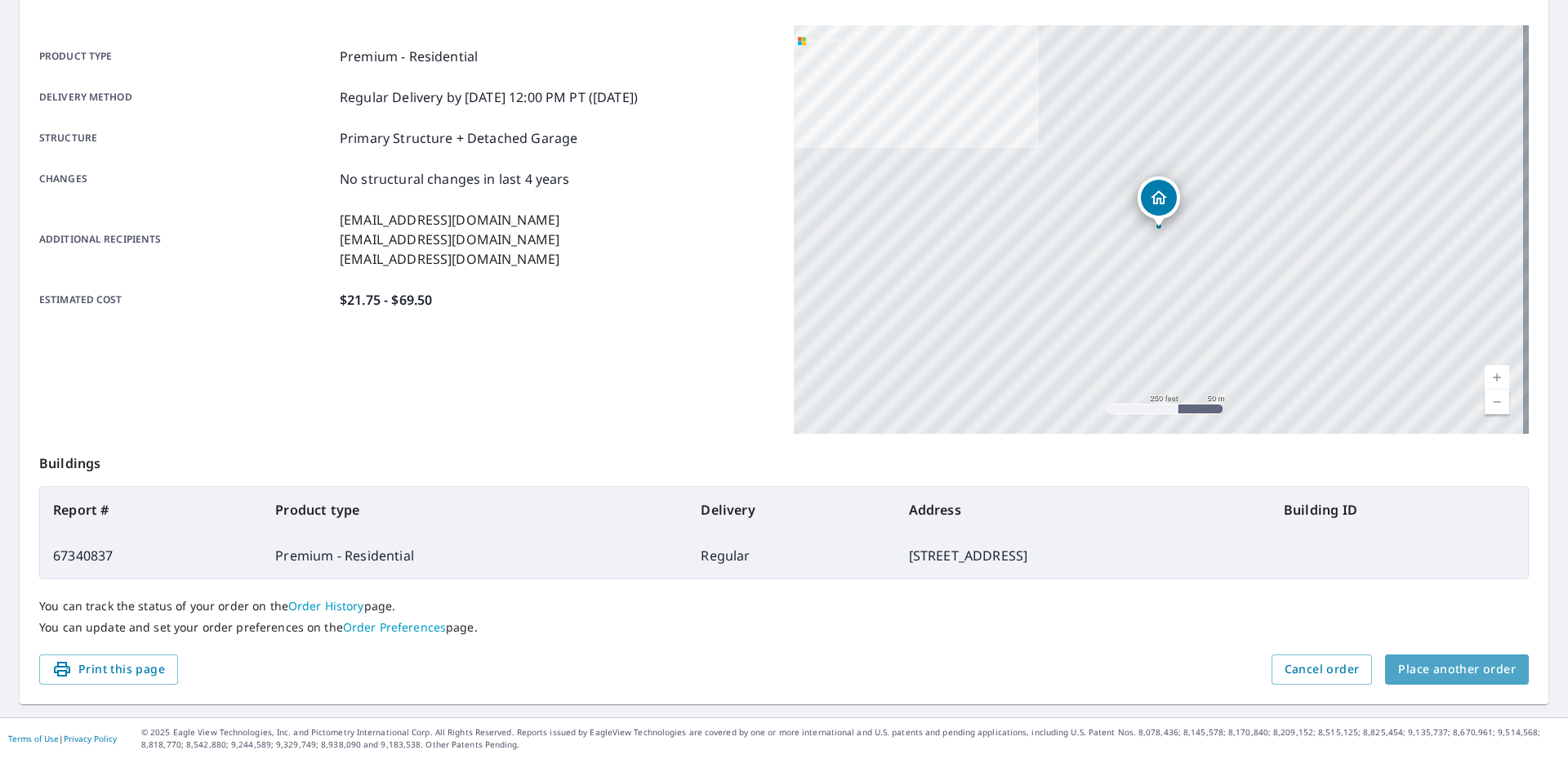
click at [1445, 668] on span "Place another order" at bounding box center [1456, 669] width 118 height 21
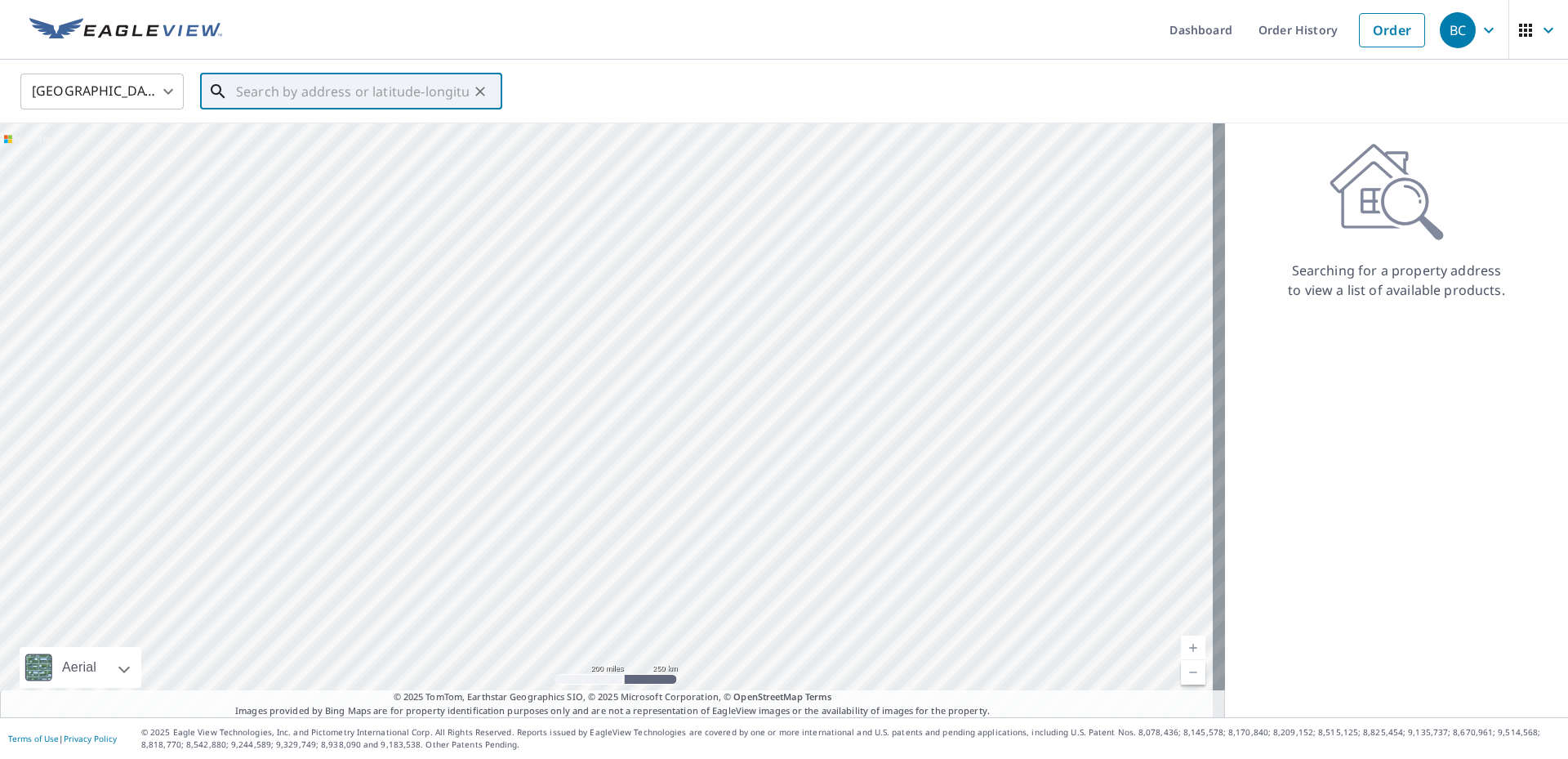
click at [292, 95] on input "text" at bounding box center [353, 91] width 233 height 45
click at [268, 145] on span "[STREET_ADDRESS]" at bounding box center [362, 139] width 257 height 20
type input "[STREET_ADDRESS]"
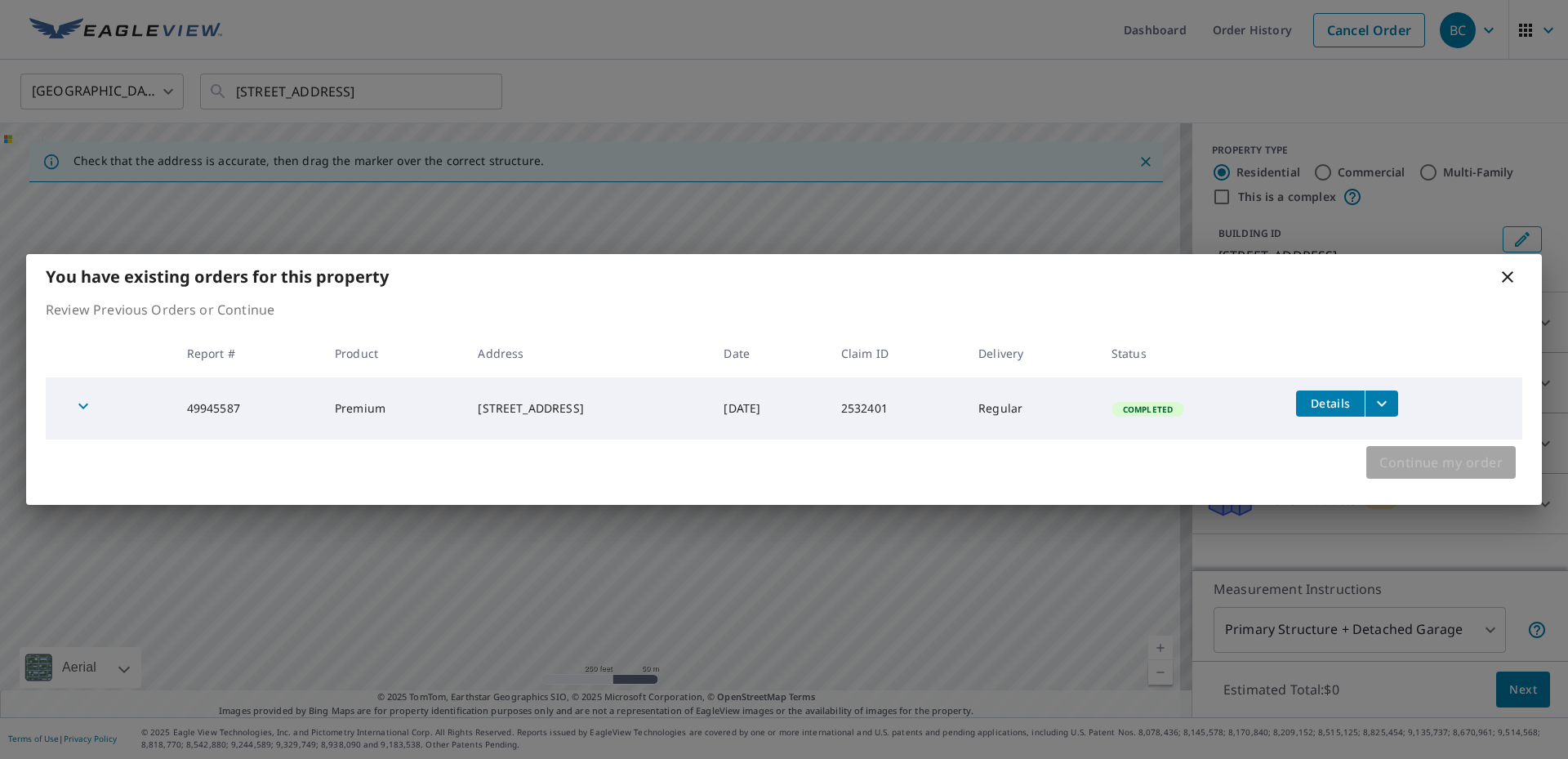
click at [1447, 464] on span "Continue my order" at bounding box center [1441, 462] width 124 height 23
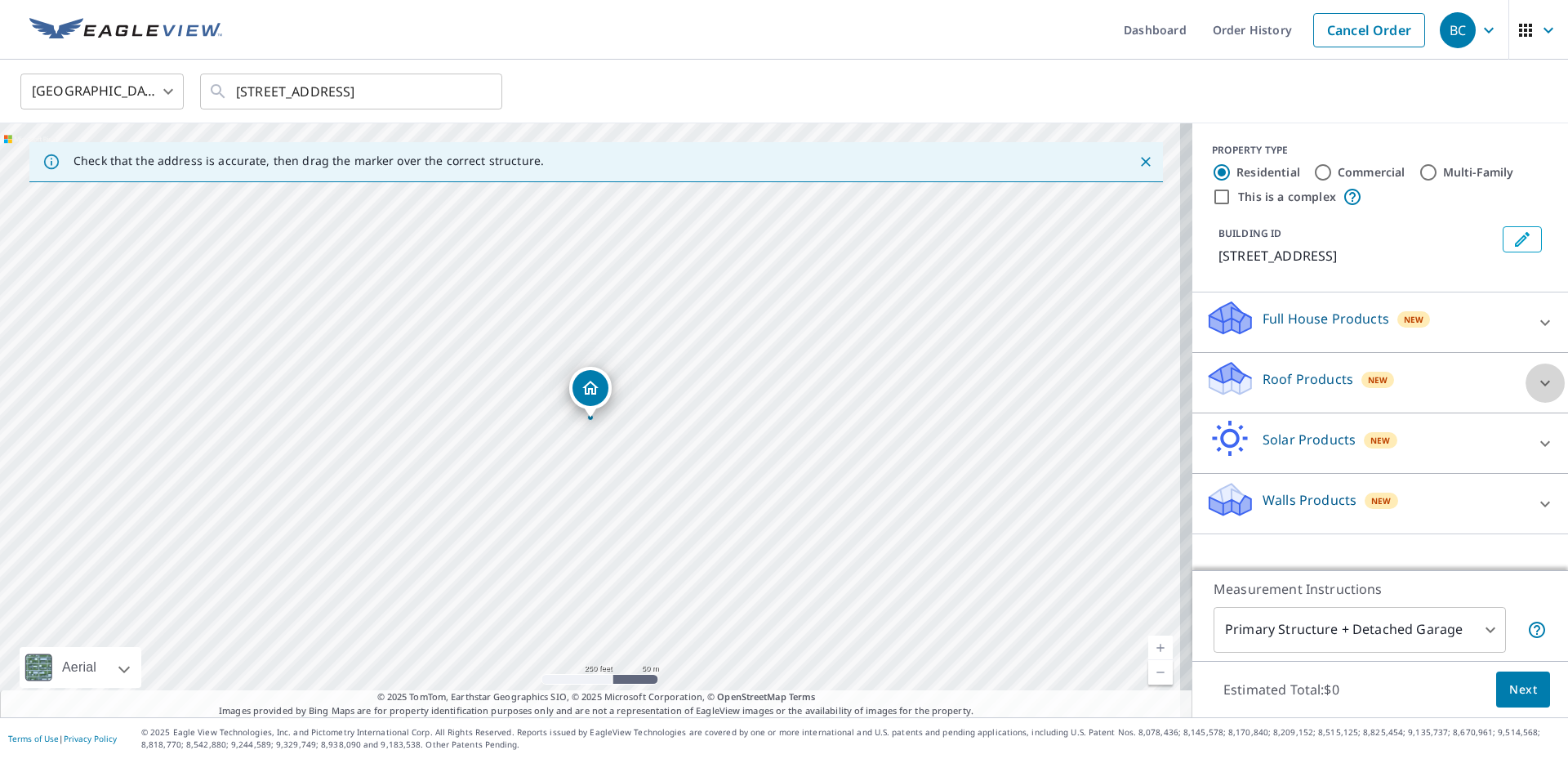
click at [1535, 380] on icon at bounding box center [1545, 383] width 20 height 20
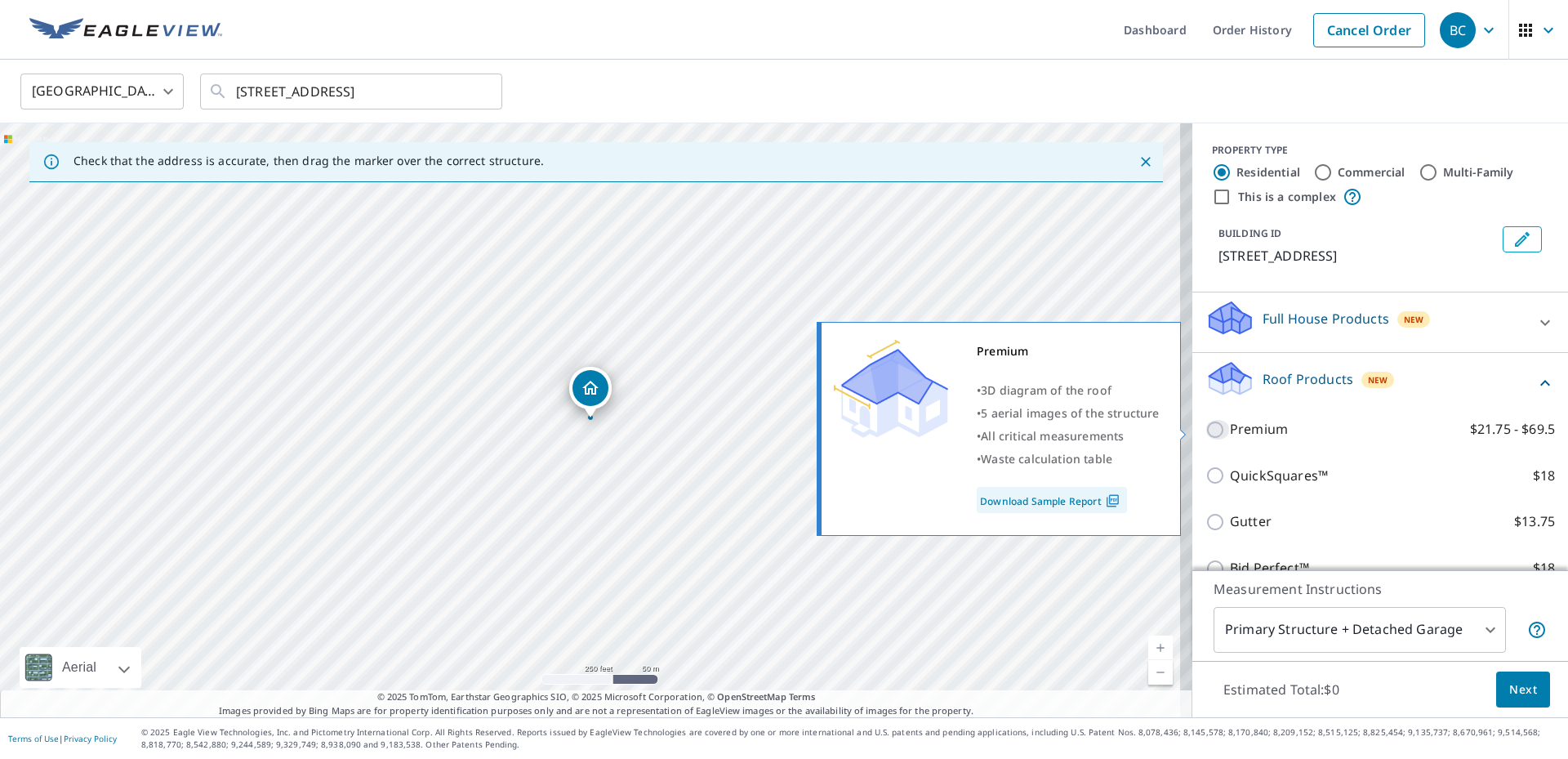
click at [1205, 426] on input "Premium $21.75 - $69.5" at bounding box center [1217, 430] width 25 height 20
checkbox input "true"
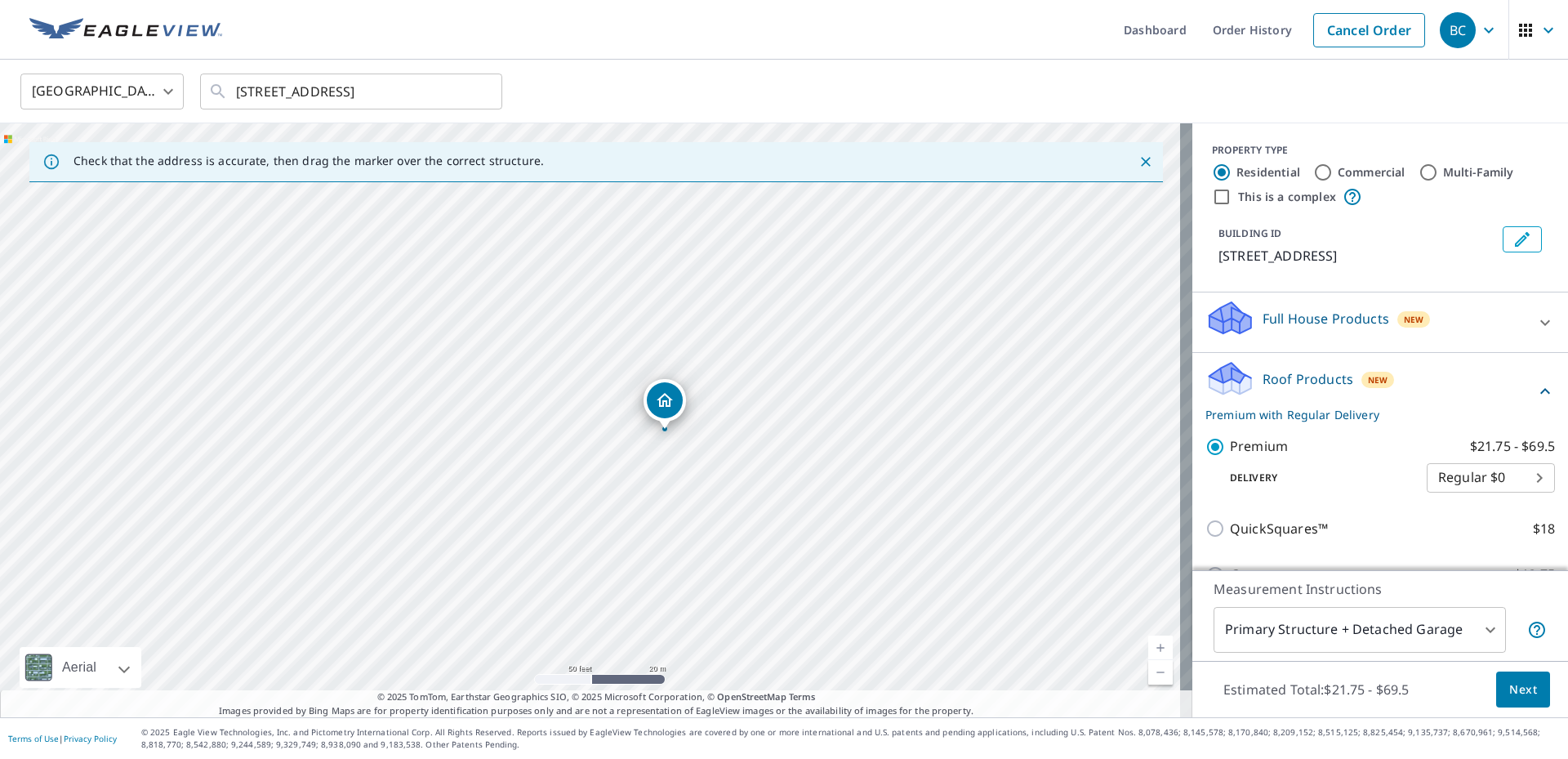
drag, startPoint x: 767, startPoint y: 229, endPoint x: 710, endPoint y: 473, distance: 250.6
click at [710, 473] on div "[STREET_ADDRESS]" at bounding box center [596, 420] width 1193 height 594
click at [1513, 689] on span "Next" at bounding box center [1523, 690] width 28 height 21
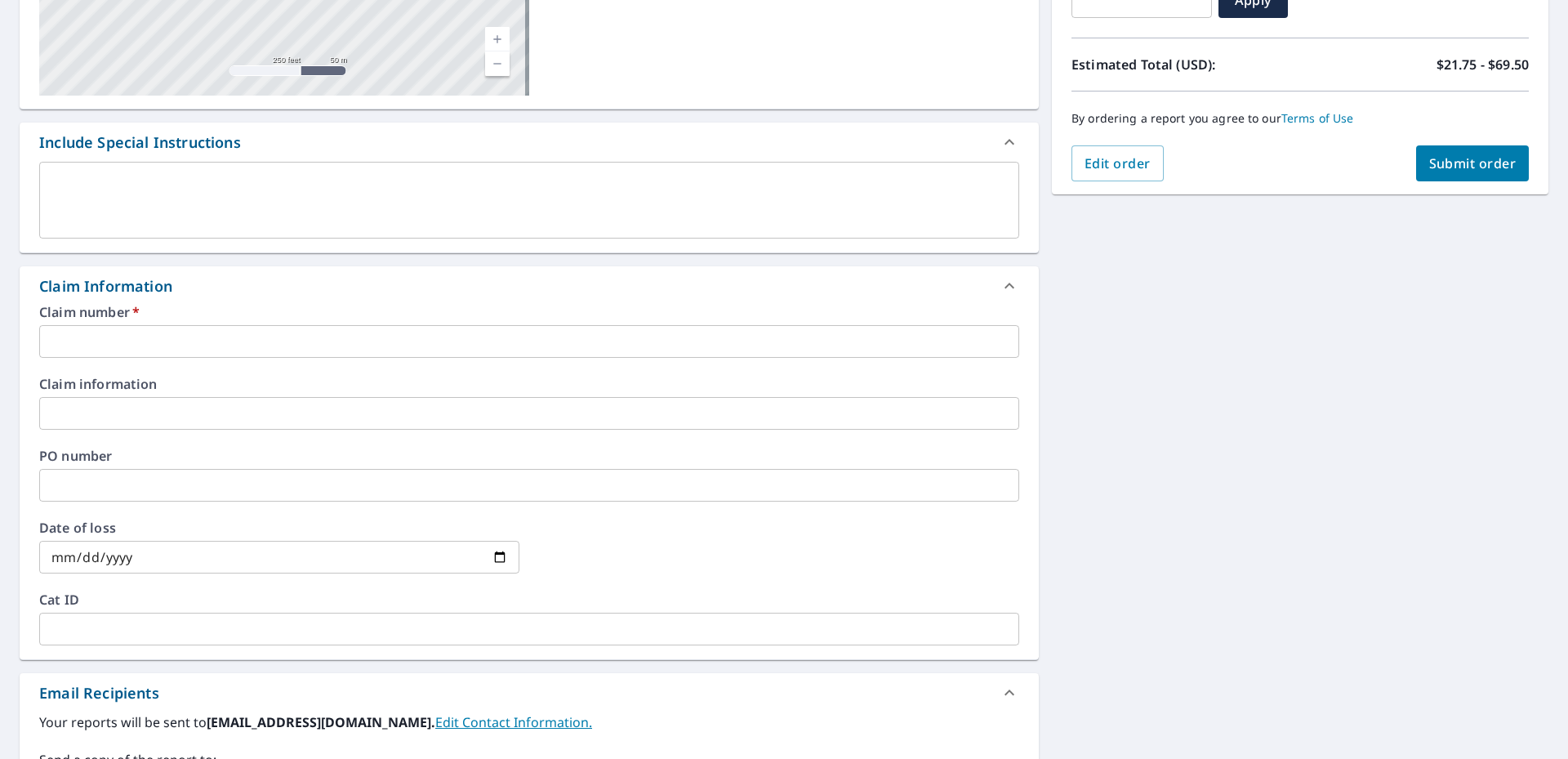
scroll to position [632, 0]
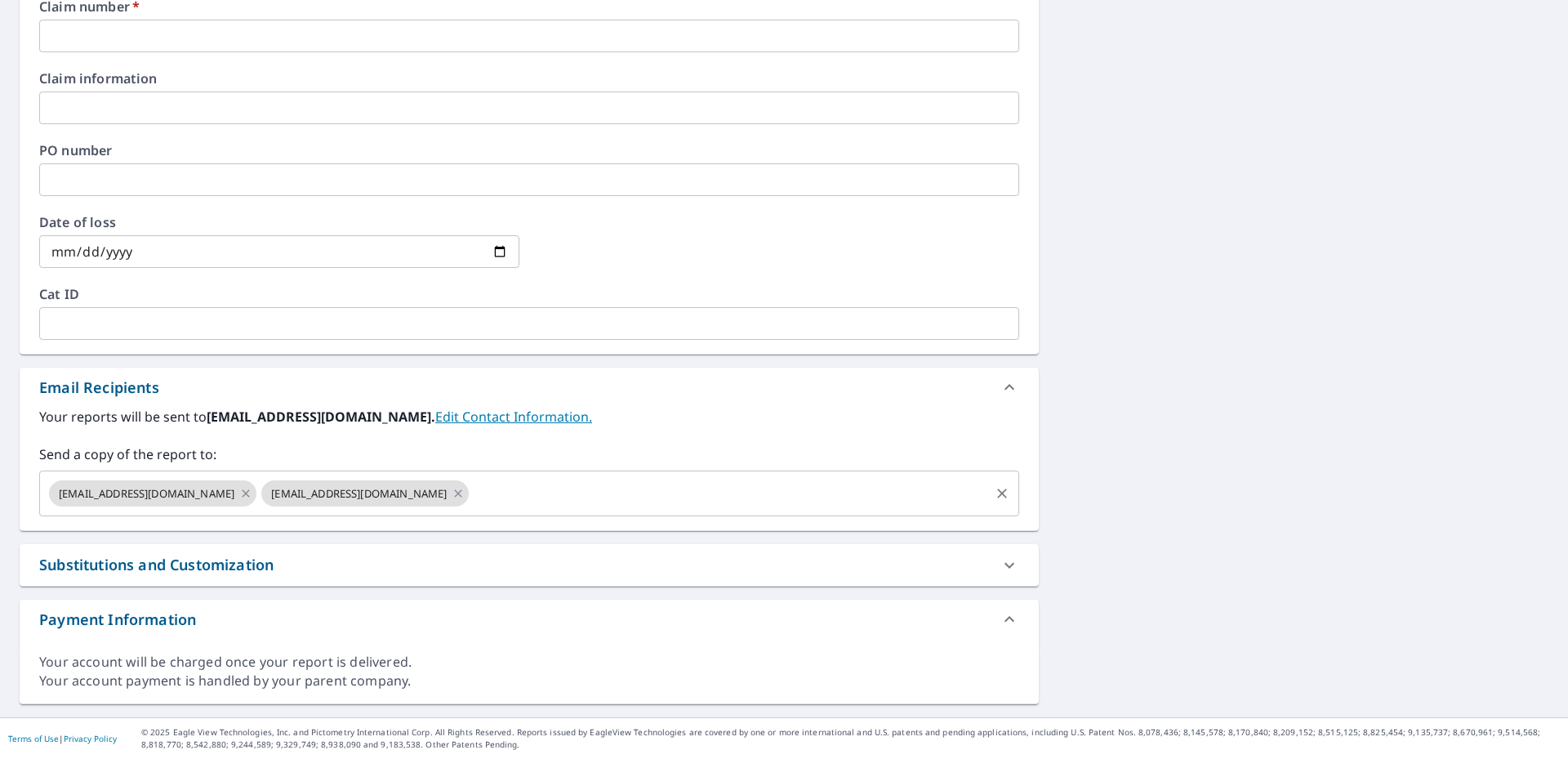
click at [242, 491] on icon at bounding box center [245, 492] width 7 height 7
checkbox input "true"
click at [223, 491] on div "[EMAIL_ADDRESS][DOMAIN_NAME] ​" at bounding box center [530, 493] width 980 height 45
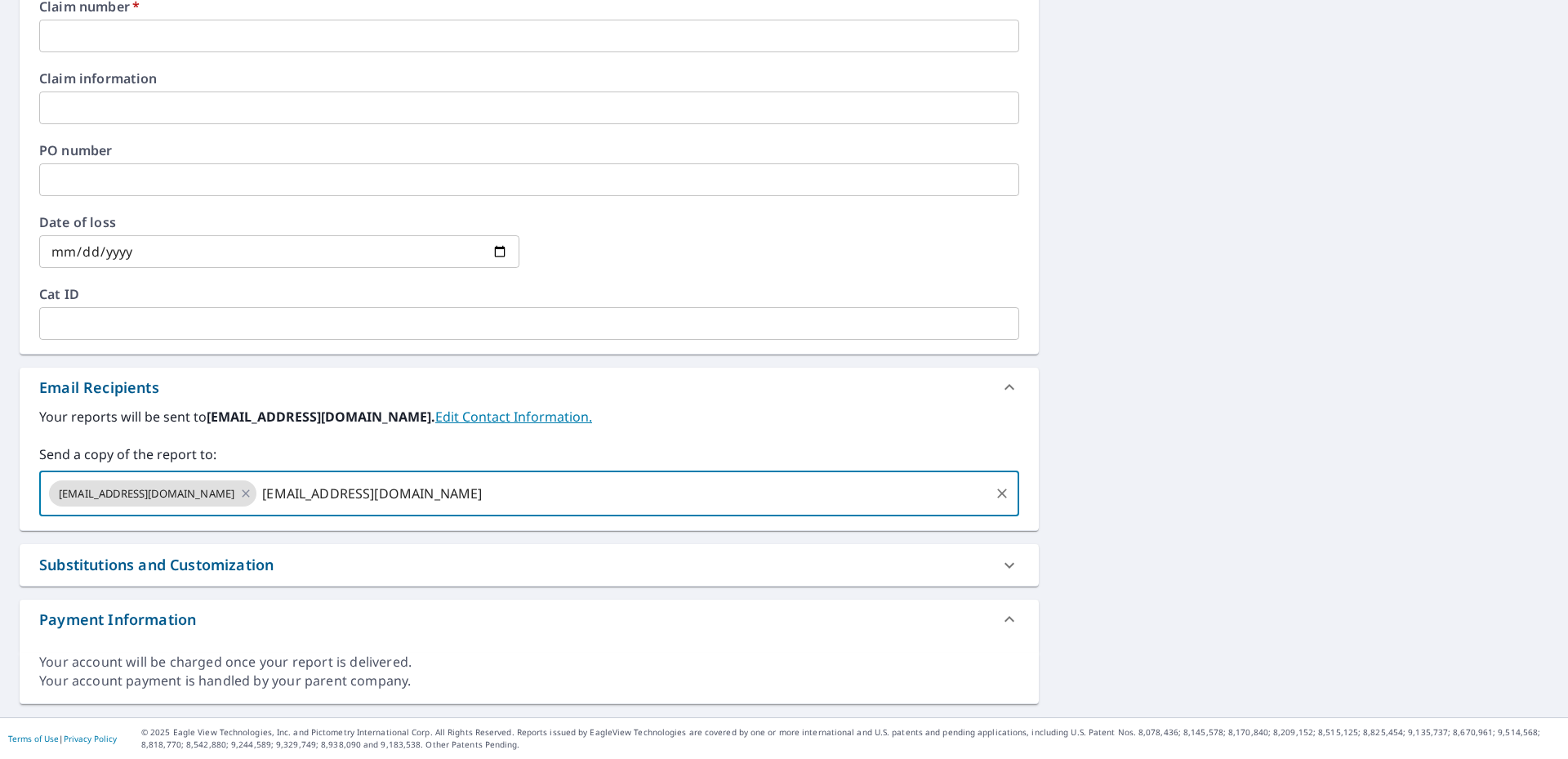
type input "[EMAIL_ADDRESS][DOMAIN_NAME]"
checkbox input "true"
type input "[EMAIL_ADDRESS][DOMAIN_NAME]"
checkbox input "true"
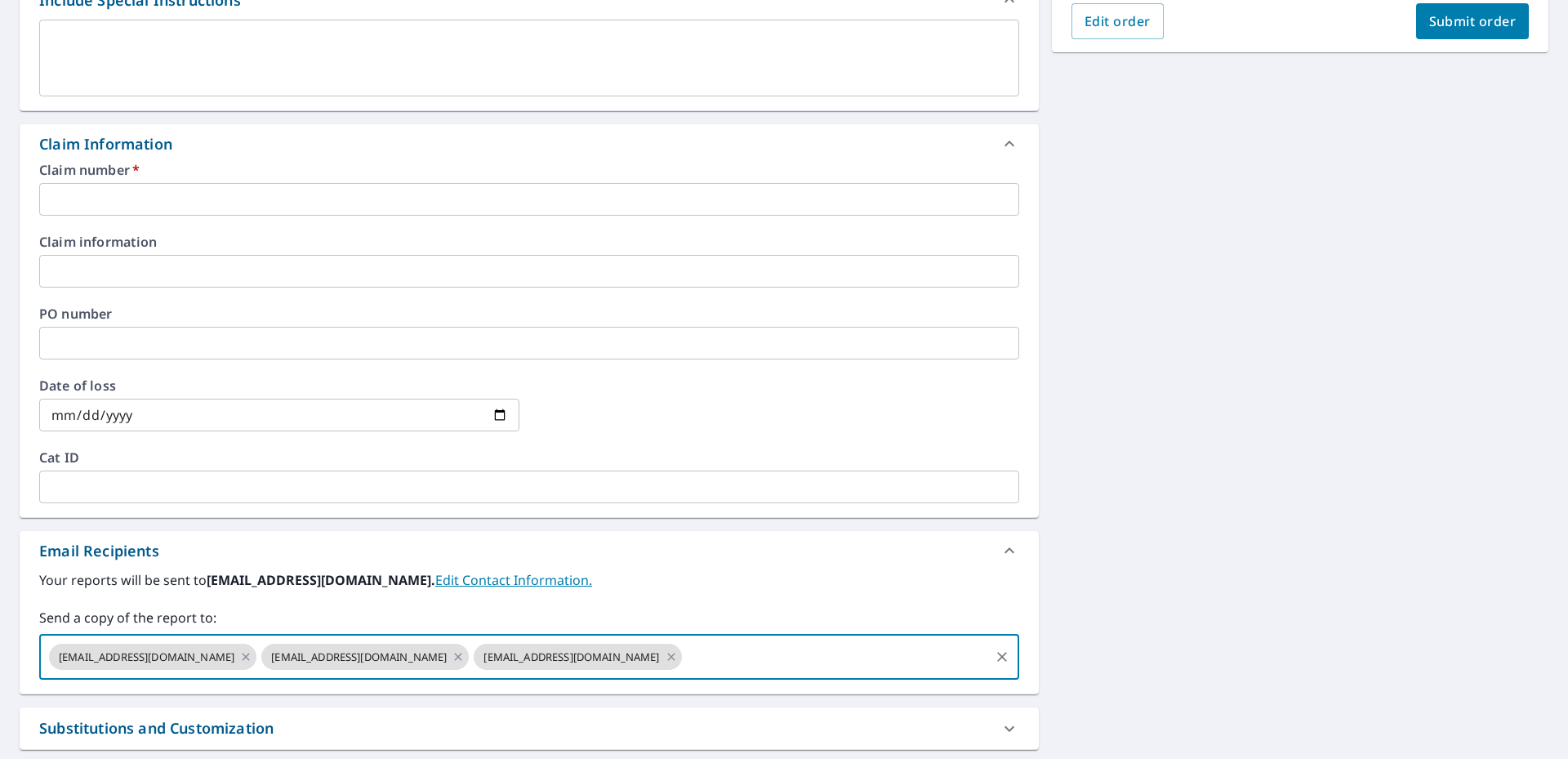
scroll to position [223, 0]
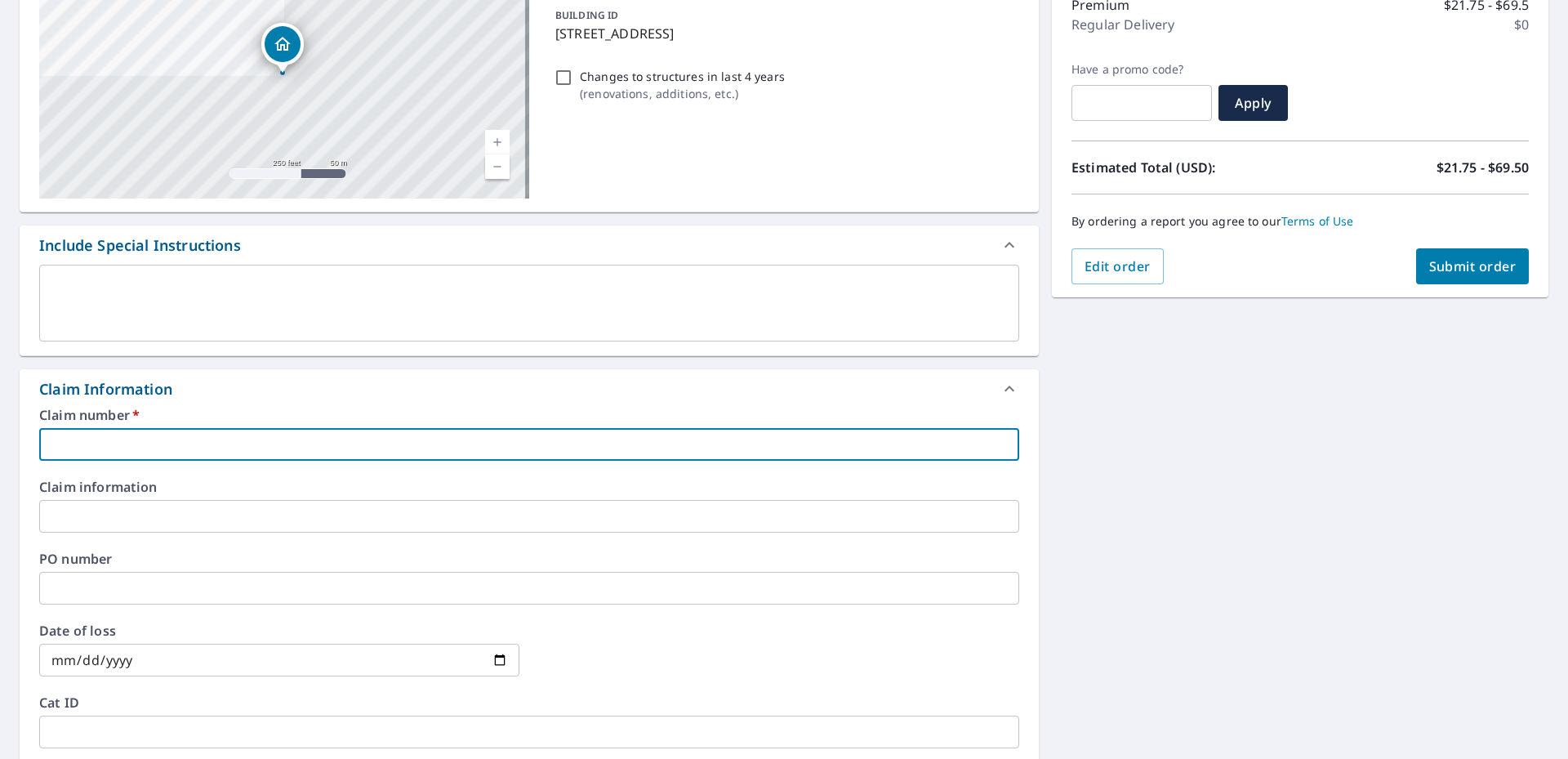
click at [80, 449] on input "text" at bounding box center [530, 444] width 980 height 33
type input "3"
checkbox input "true"
type input "35"
checkbox input "true"
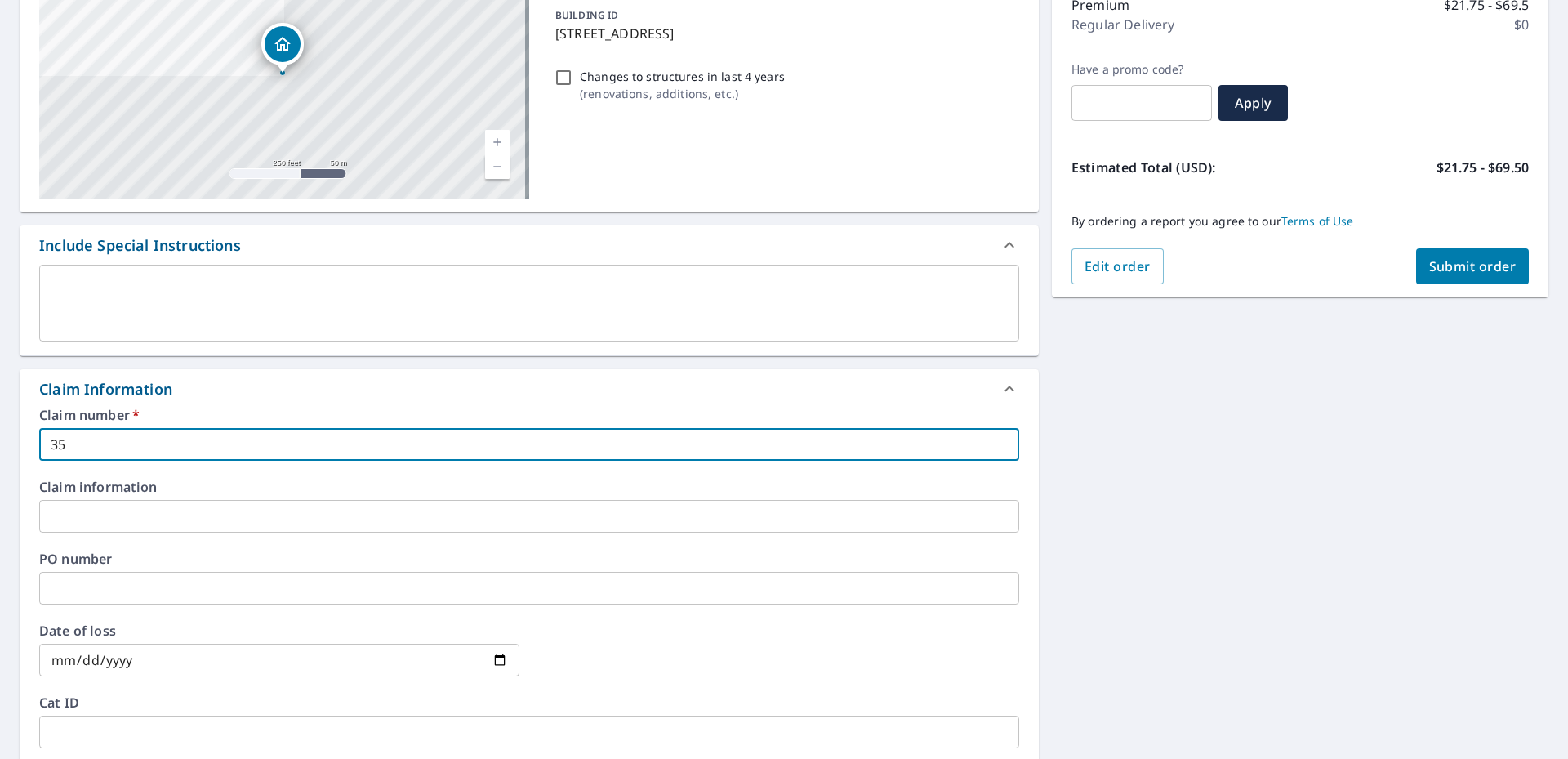
type input "354"
checkbox input "true"
type input "3548"
checkbox input "true"
type input "35488"
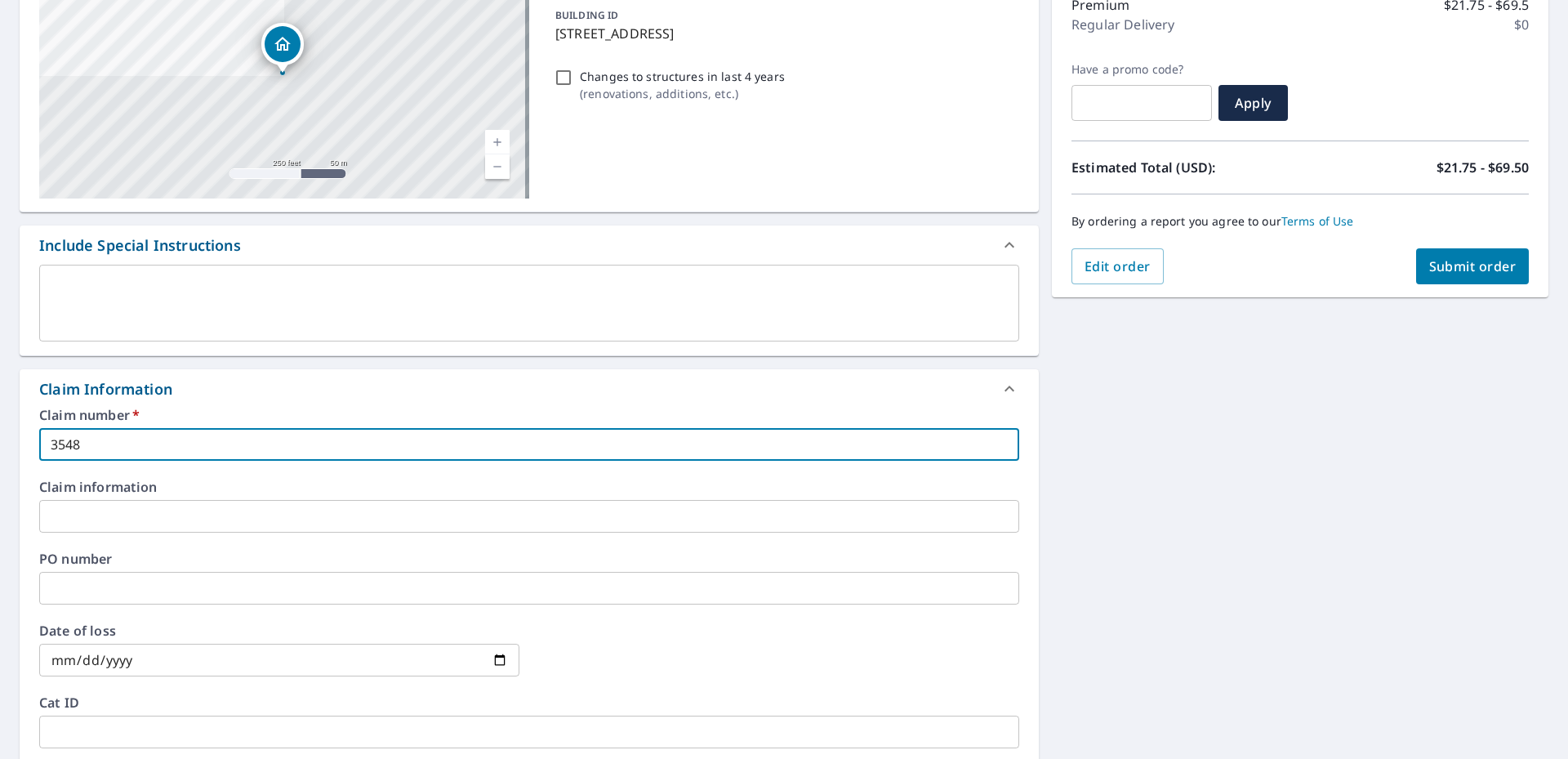
checkbox input "true"
type input "354881"
checkbox input "true"
type input "3548812"
checkbox input "true"
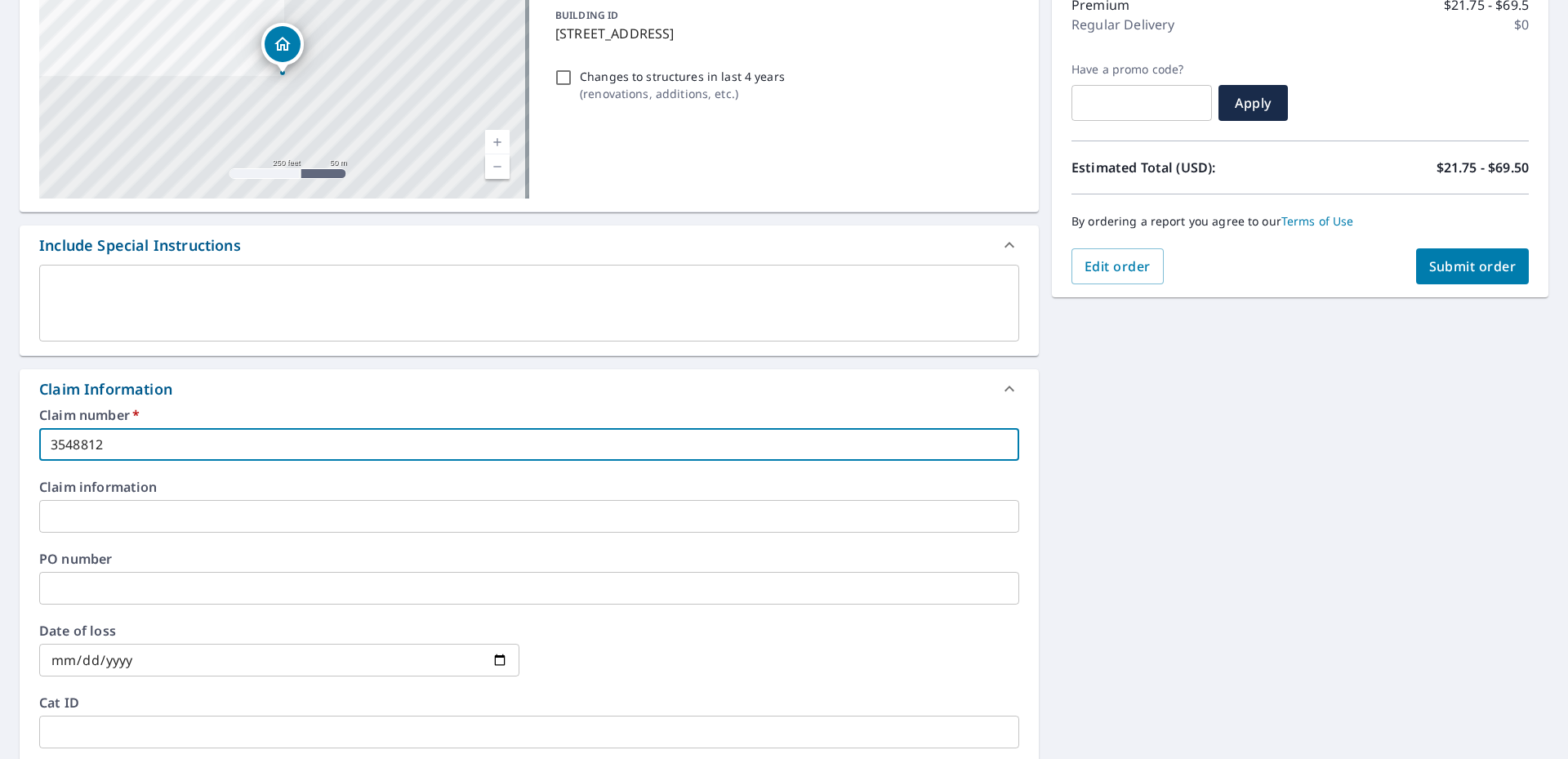
type input "3548812"
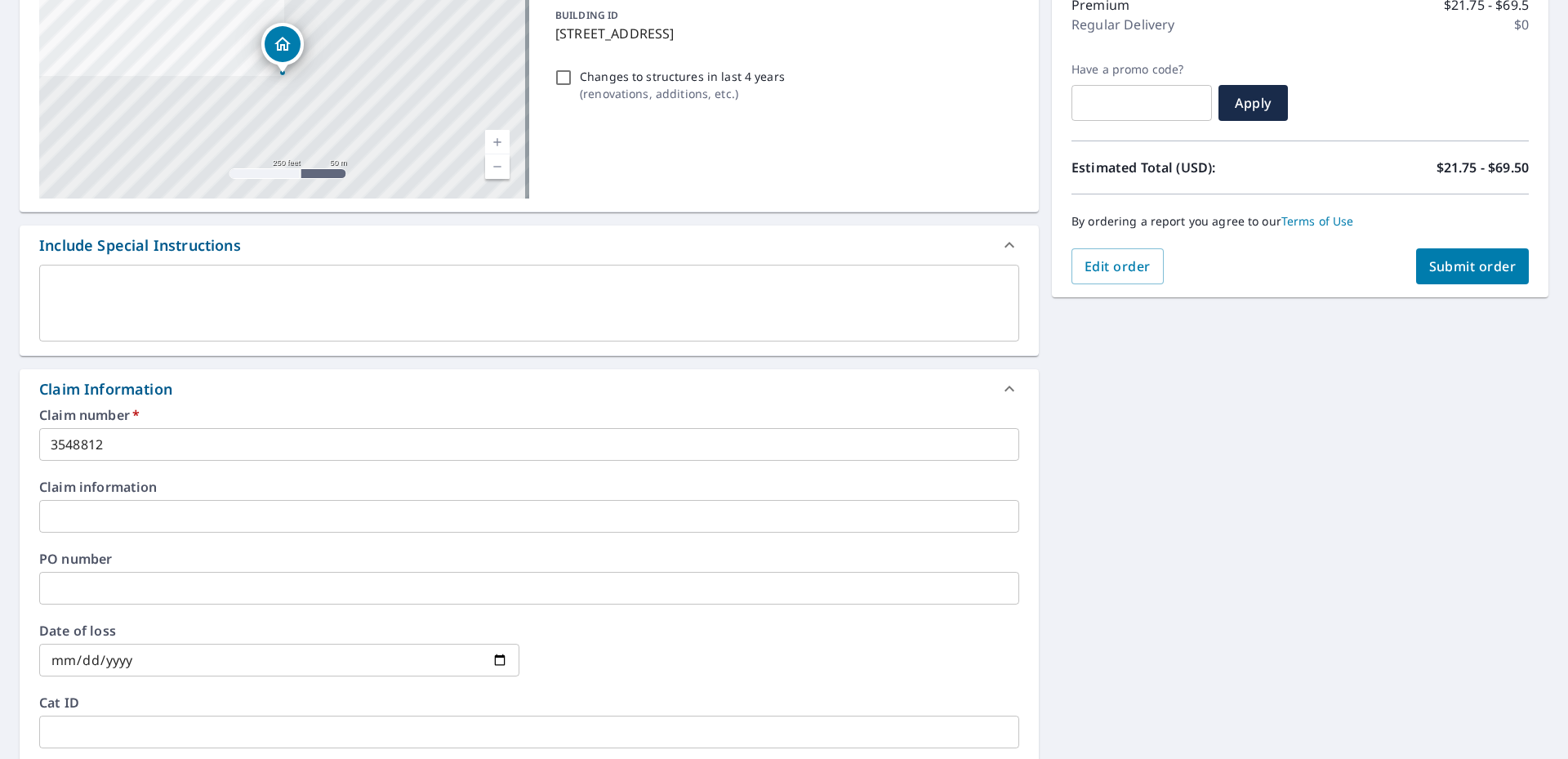
click at [1282, 713] on div "[STREET_ADDRESS] A standard road map Aerial A detailed look from above Labels L…" at bounding box center [784, 526] width 1568 height 1198
click at [79, 581] on input "text" at bounding box center [530, 588] width 980 height 33
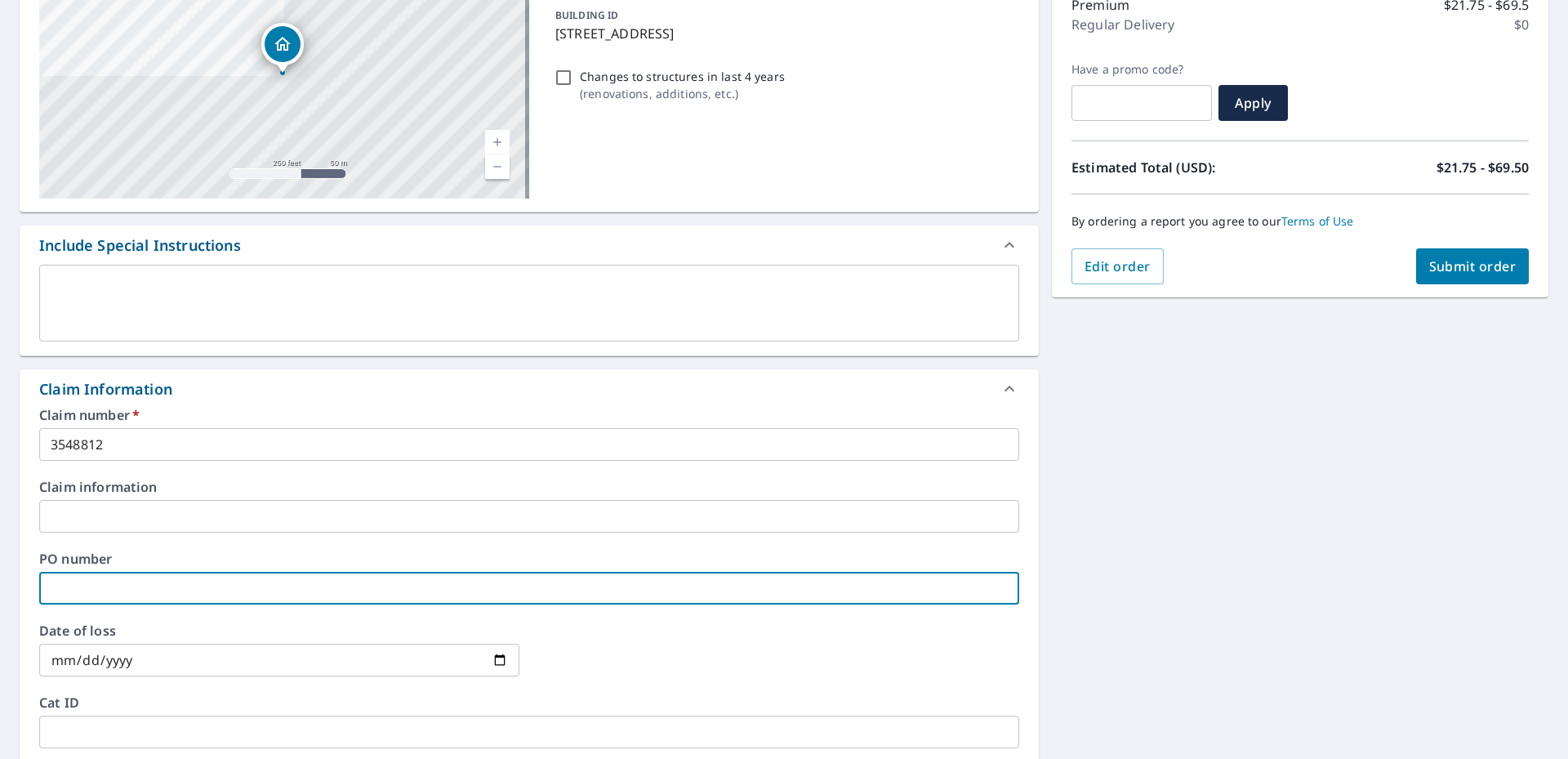
type input "3"
checkbox input "true"
type input "35"
checkbox input "true"
type input "354"
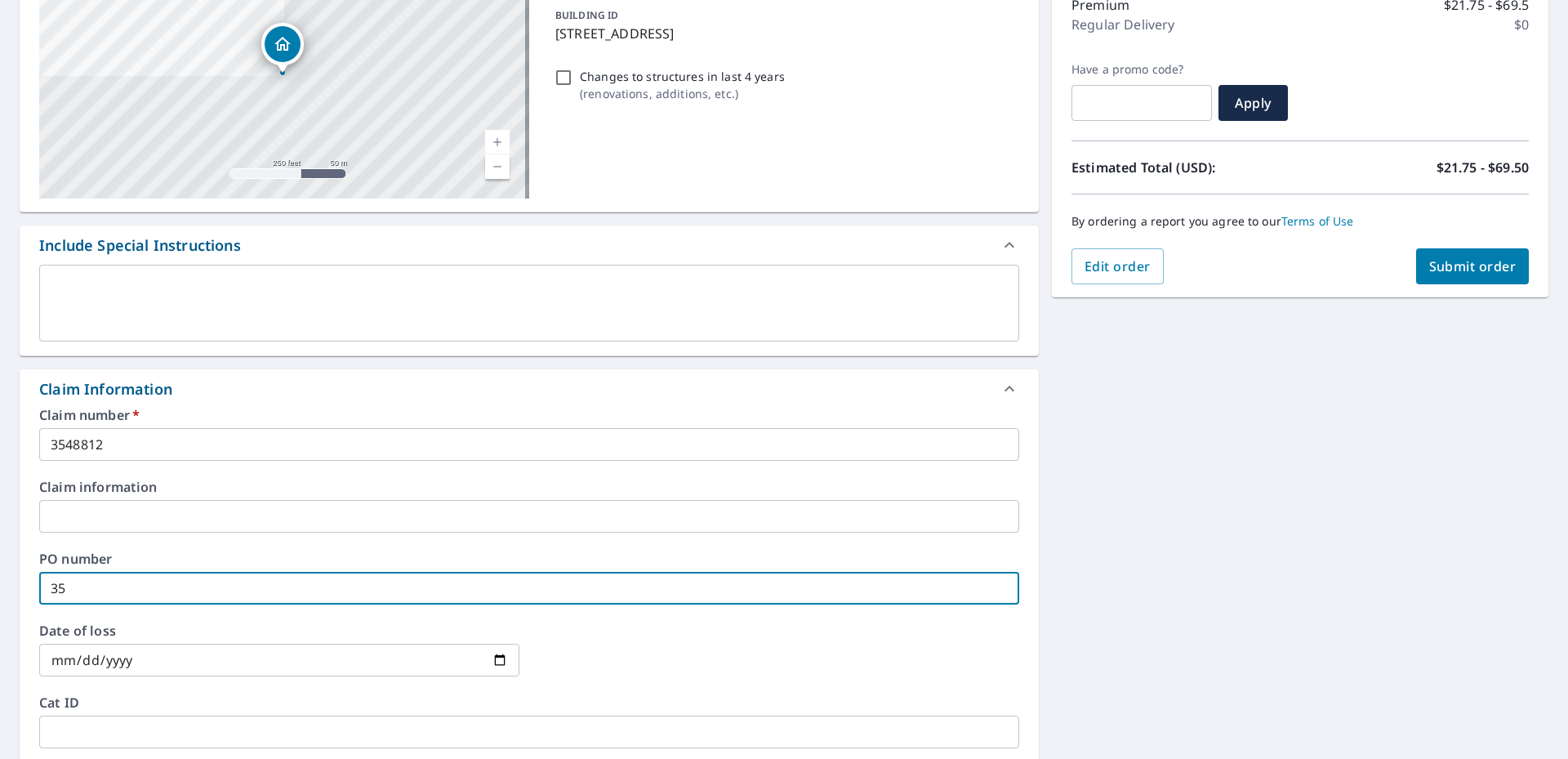
checkbox input "true"
type input "3548"
checkbox input "true"
type input "35488"
checkbox input "true"
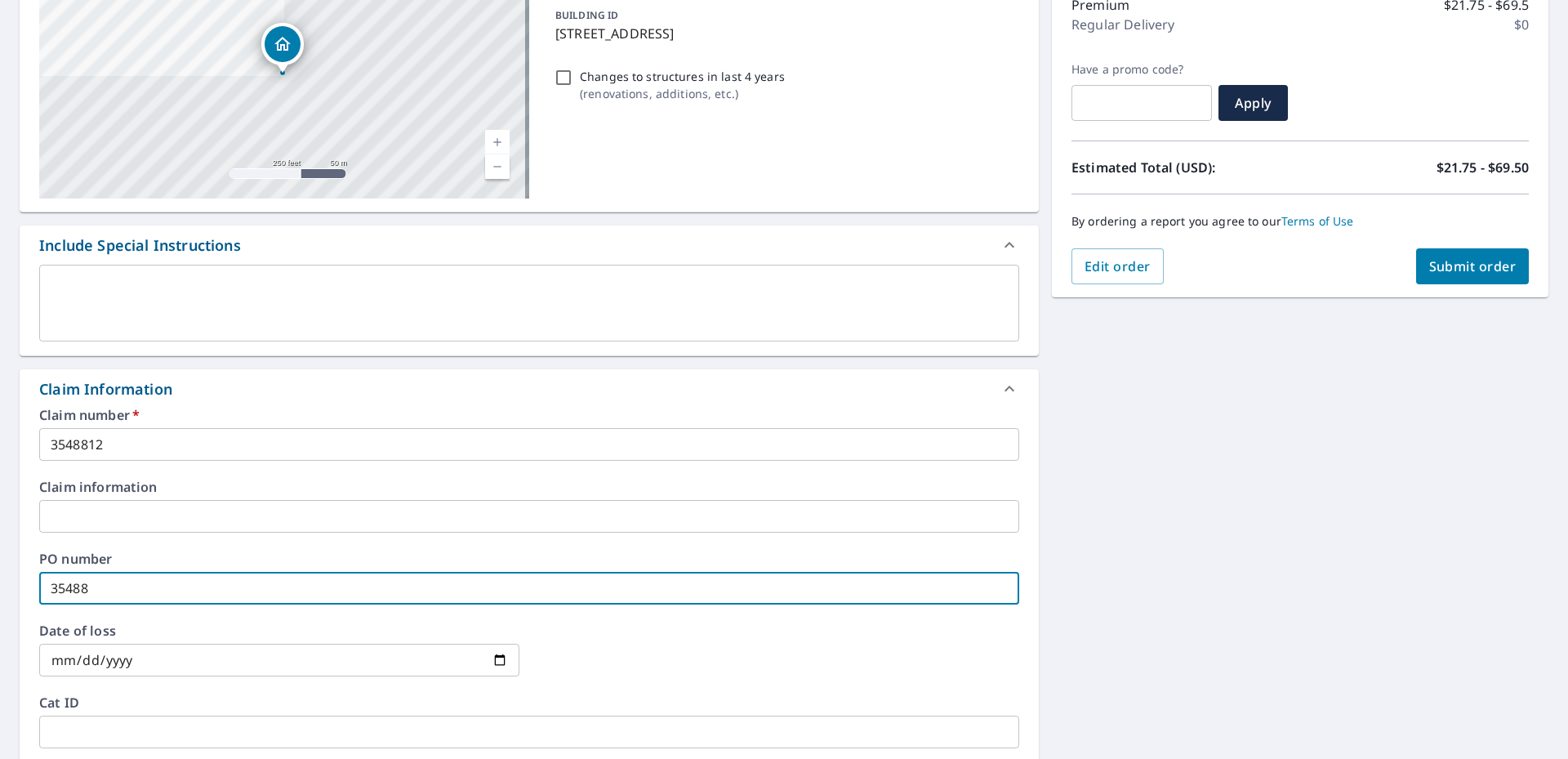
type input "354881"
checkbox input "true"
type input "3548812"
checkbox input "true"
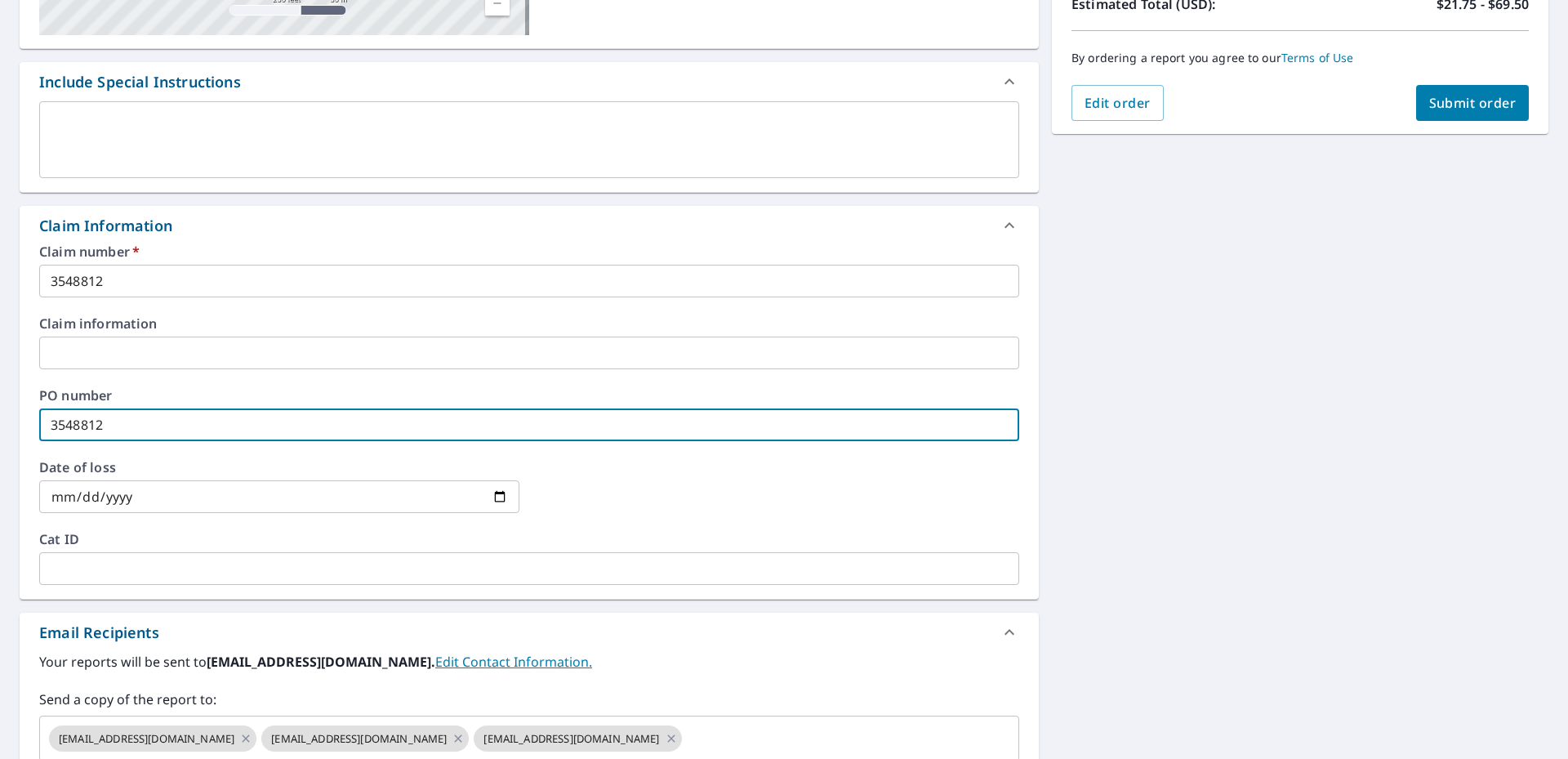
scroll to position [0, 0]
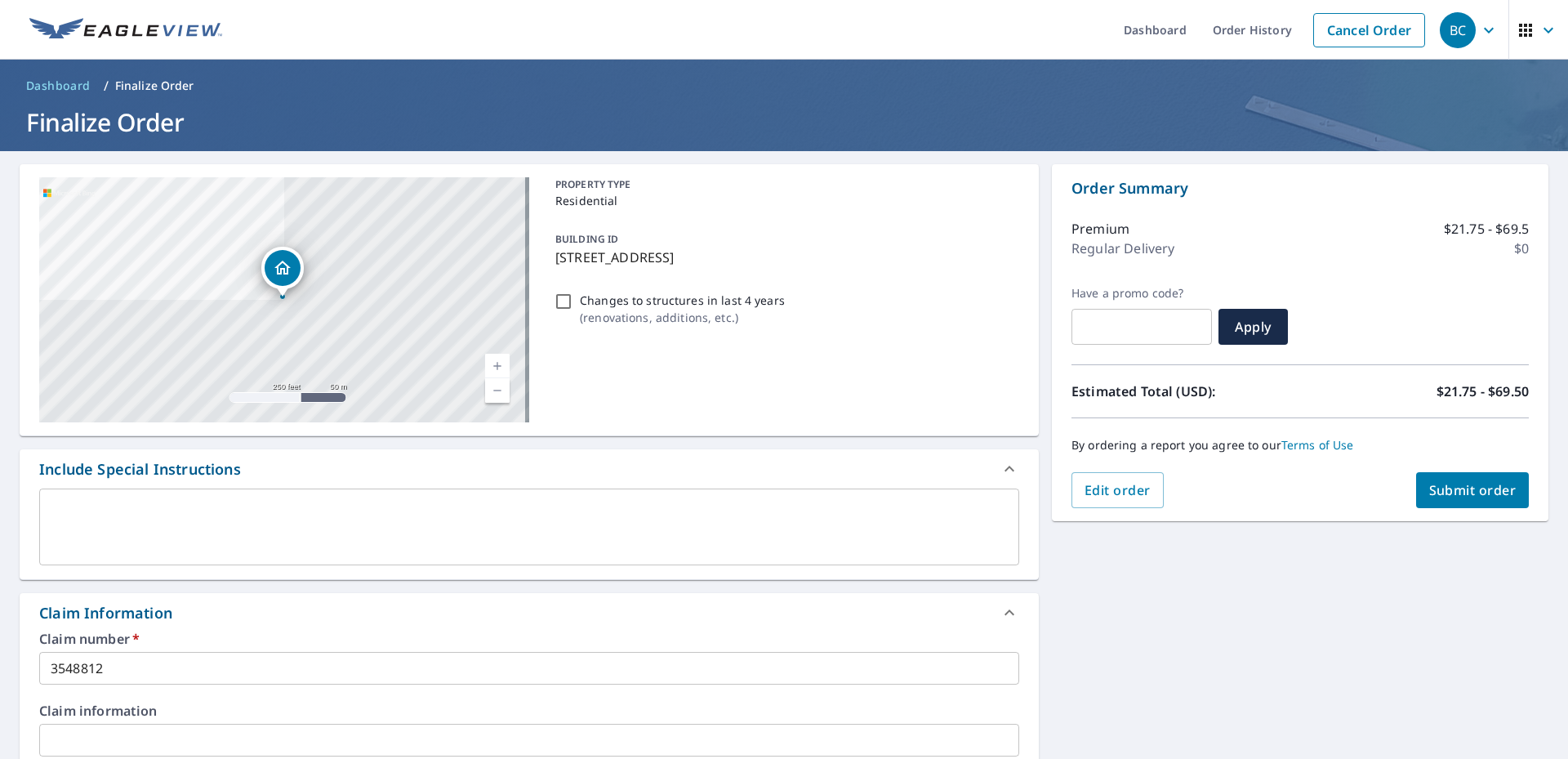
type input "3548812"
click at [1440, 486] on span "Submit order" at bounding box center [1472, 490] width 87 height 18
checkbox input "true"
